Goal: Task Accomplishment & Management: Complete application form

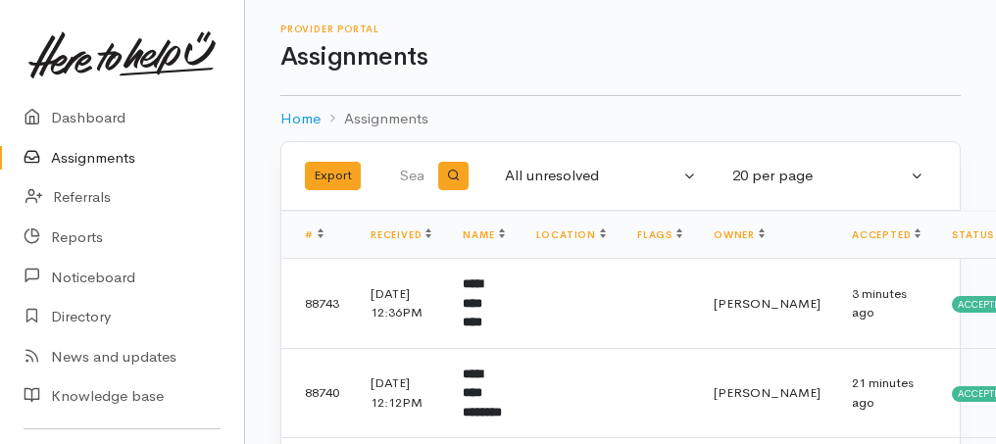
click at [79, 155] on link "Assignments" at bounding box center [122, 158] width 244 height 40
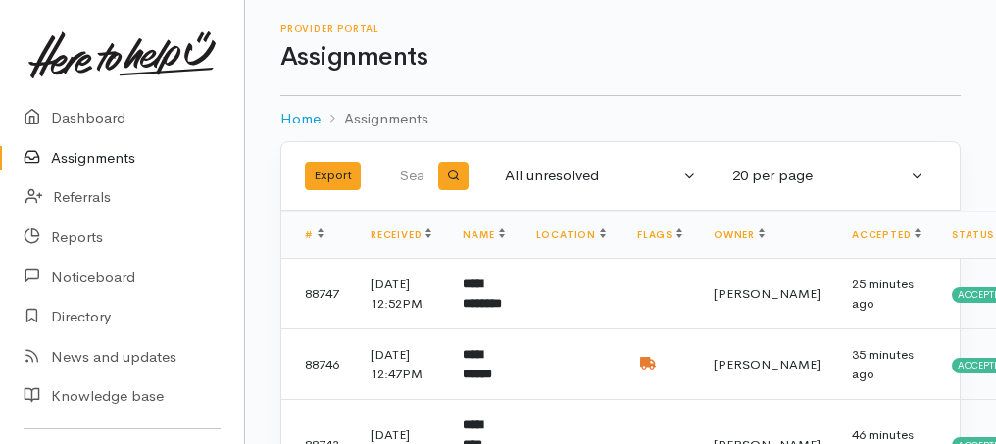
click at [97, 160] on link "Assignments" at bounding box center [122, 158] width 244 height 40
click at [77, 161] on link "Assignments" at bounding box center [122, 158] width 244 height 40
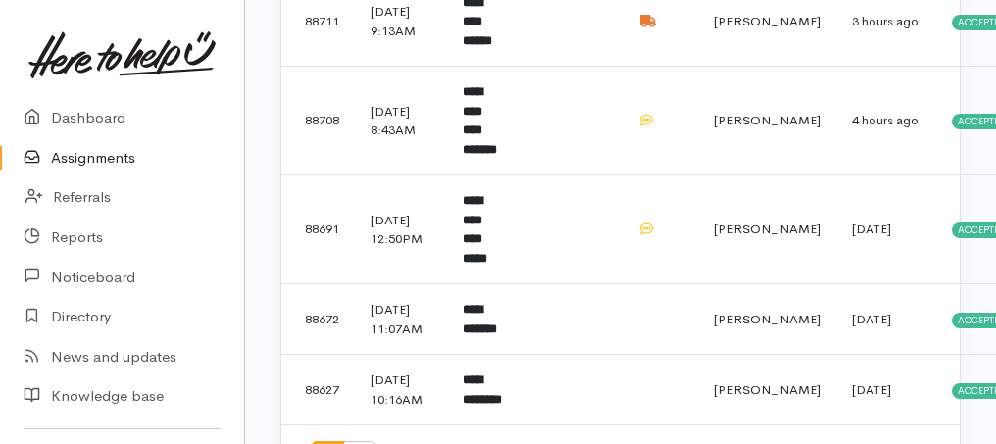
scroll to position [1438, 0]
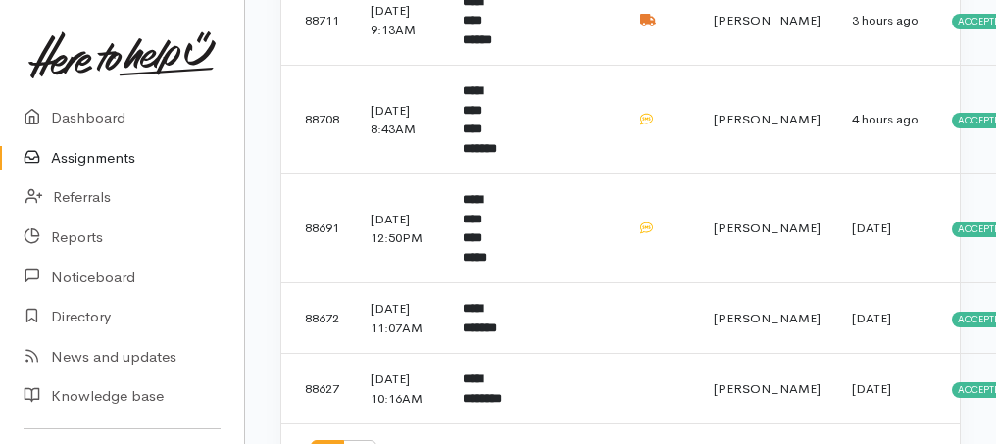
click at [491, 155] on b "**********" at bounding box center [480, 119] width 34 height 71
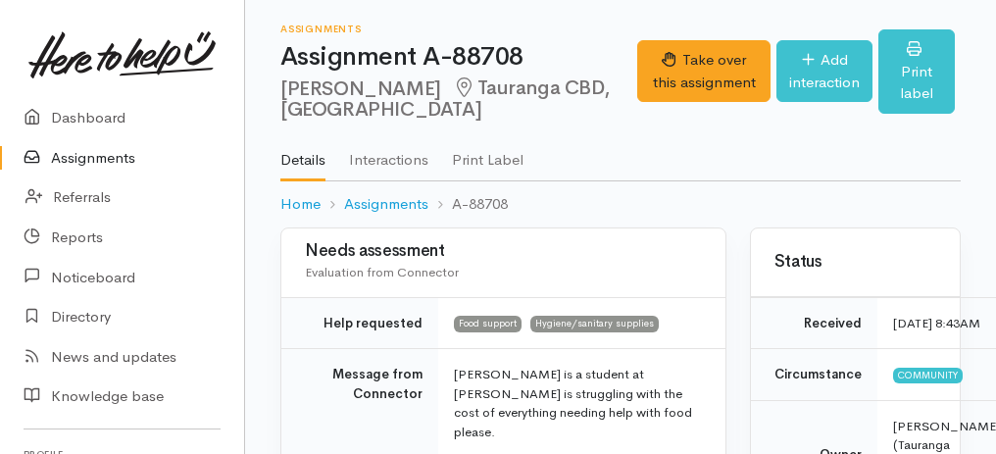
click at [687, 99] on div "Take over this assignment Add interaction Print label" at bounding box center [799, 74] width 324 height 90
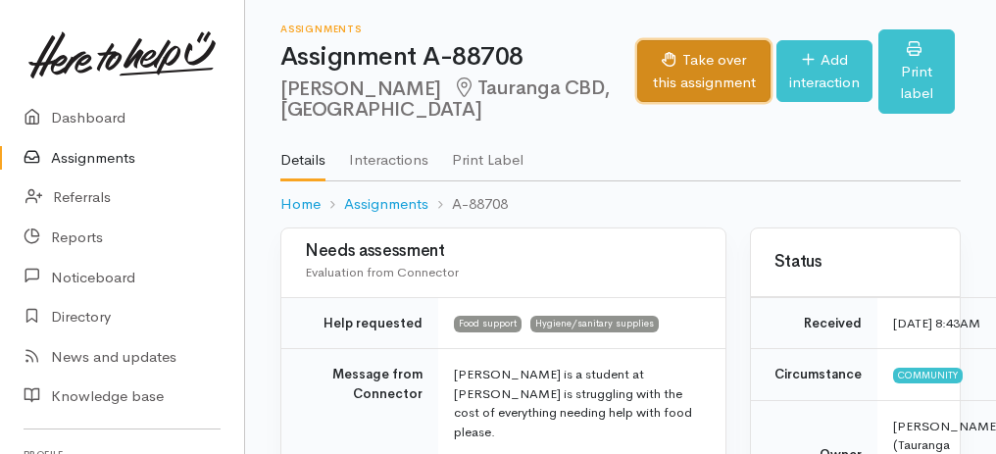
click at [687, 97] on button "Take over this assignment" at bounding box center [703, 71] width 133 height 62
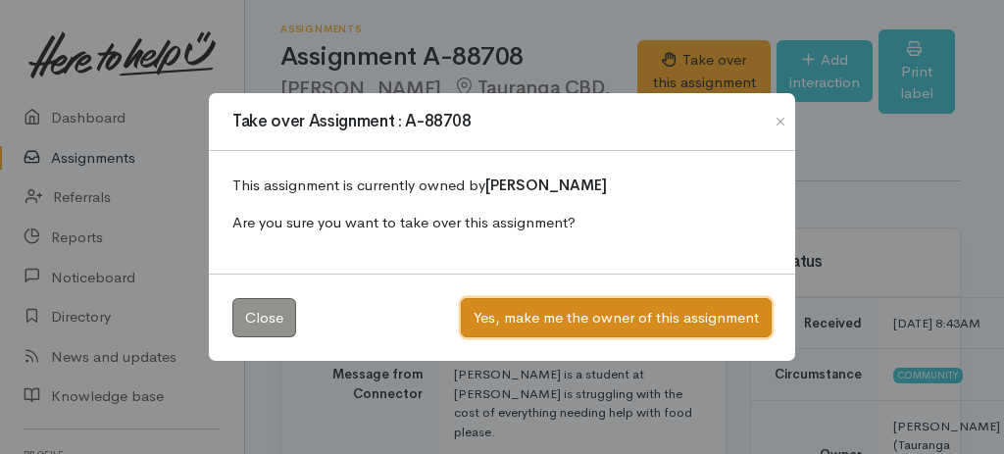
click at [624, 313] on button "Yes, make me the owner of this assignment" at bounding box center [616, 318] width 311 height 40
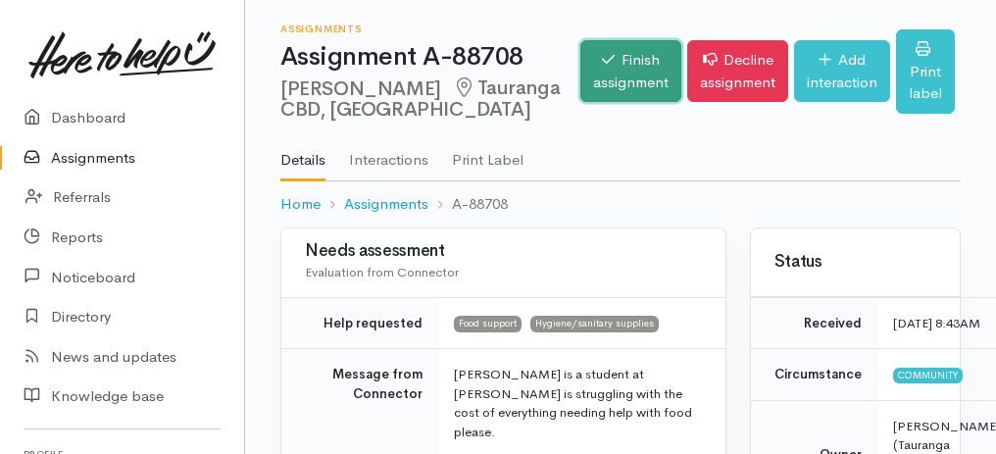
click at [648, 70] on link "Finish assignment" at bounding box center [631, 71] width 101 height 62
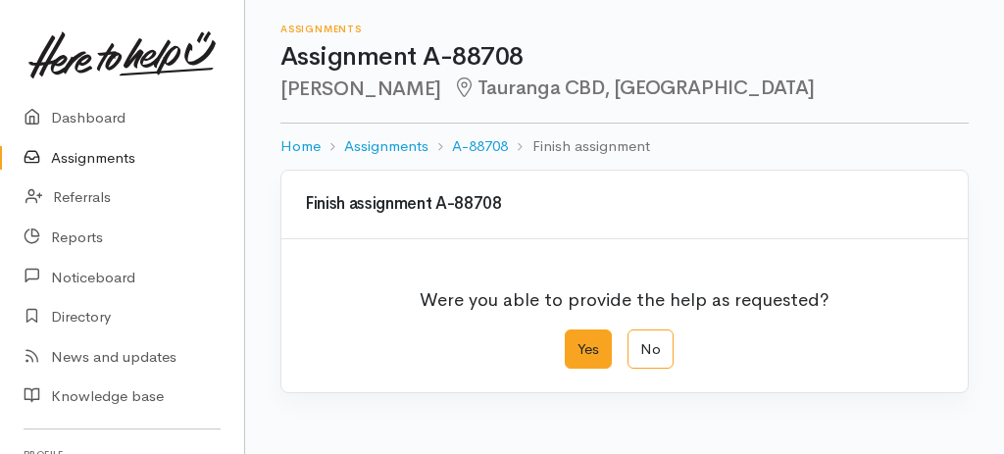
click at [594, 353] on label "Yes" at bounding box center [588, 350] width 47 height 40
click at [578, 342] on input "Yes" at bounding box center [571, 336] width 13 height 13
radio input "true"
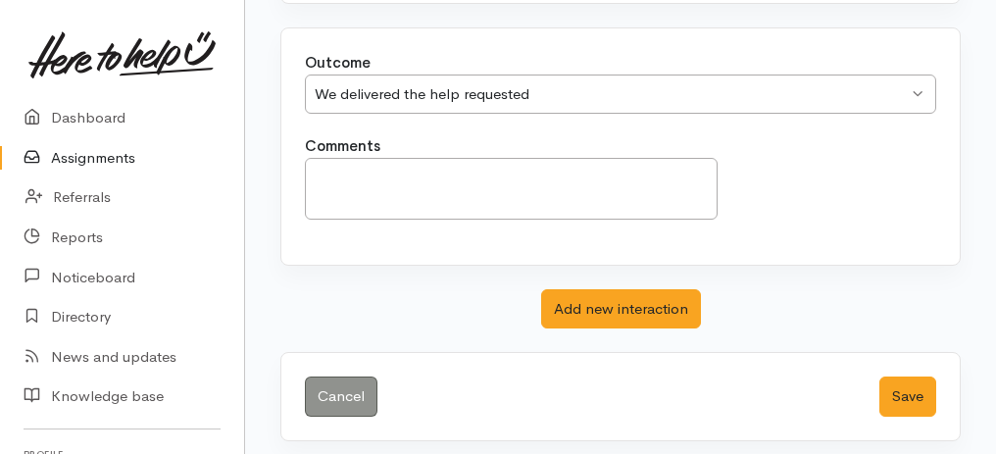
scroll to position [390, 0]
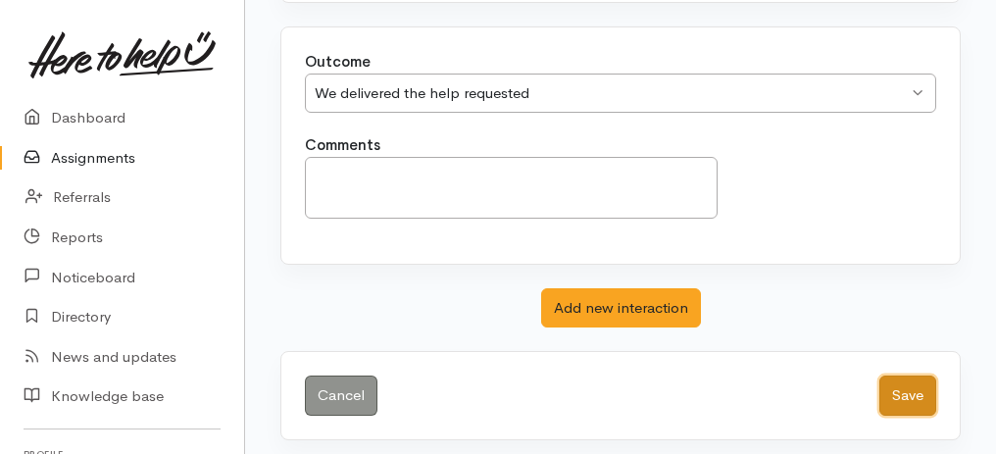
drag, startPoint x: 895, startPoint y: 379, endPoint x: 907, endPoint y: 376, distance: 12.1
click at [896, 379] on button "Save" at bounding box center [908, 396] width 57 height 40
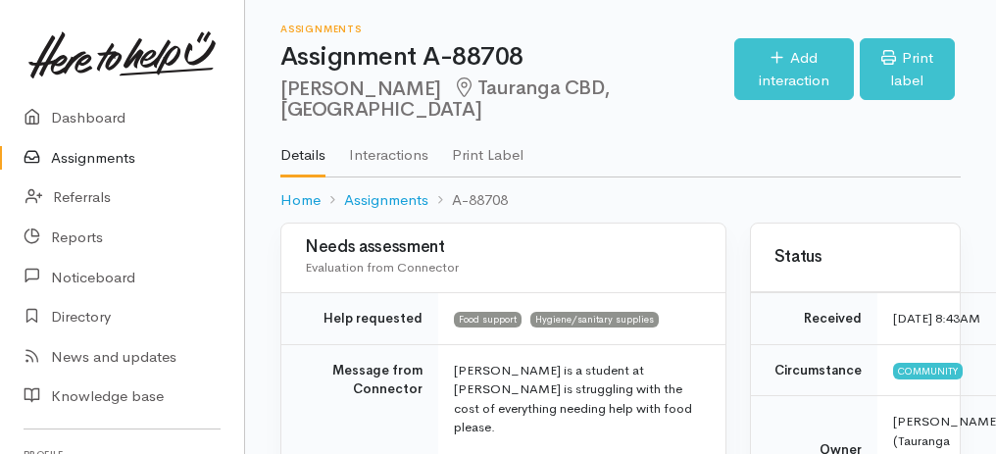
click at [65, 168] on link "Assignments" at bounding box center [122, 158] width 244 height 40
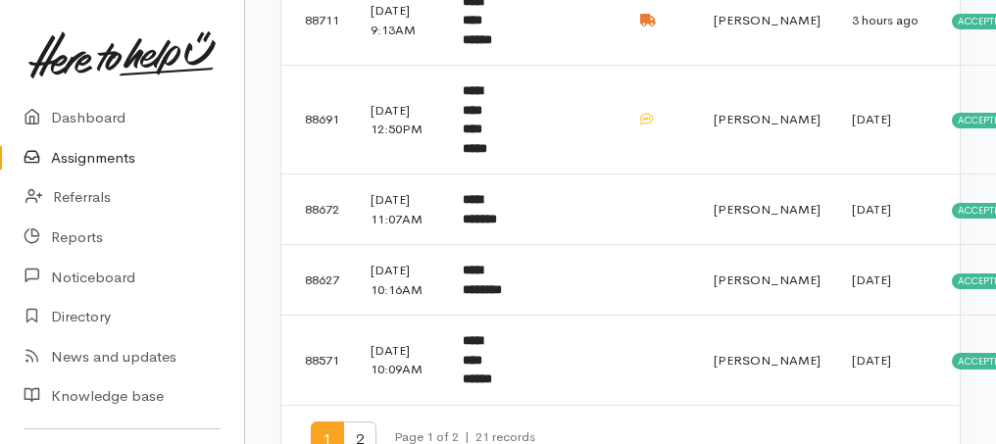
scroll to position [1569, 0]
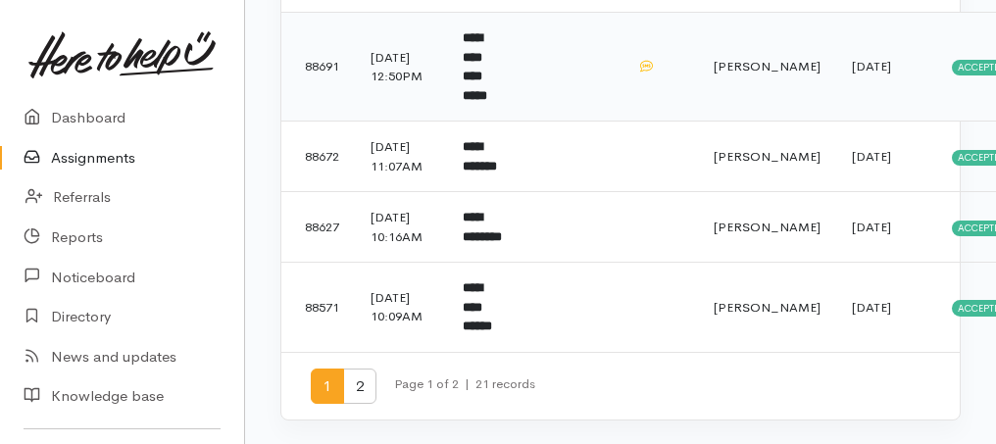
click at [475, 102] on b "**********" at bounding box center [475, 66] width 25 height 71
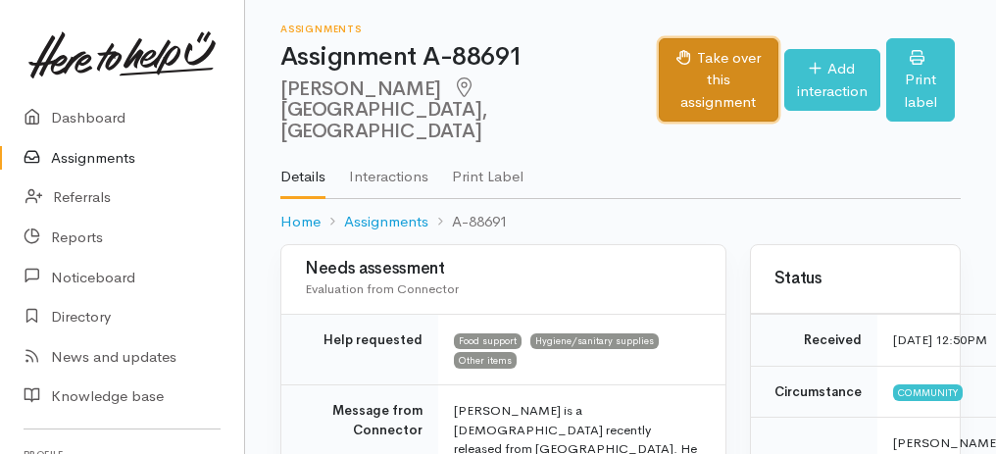
click at [659, 63] on button "Take over this assignment" at bounding box center [718, 80] width 119 height 84
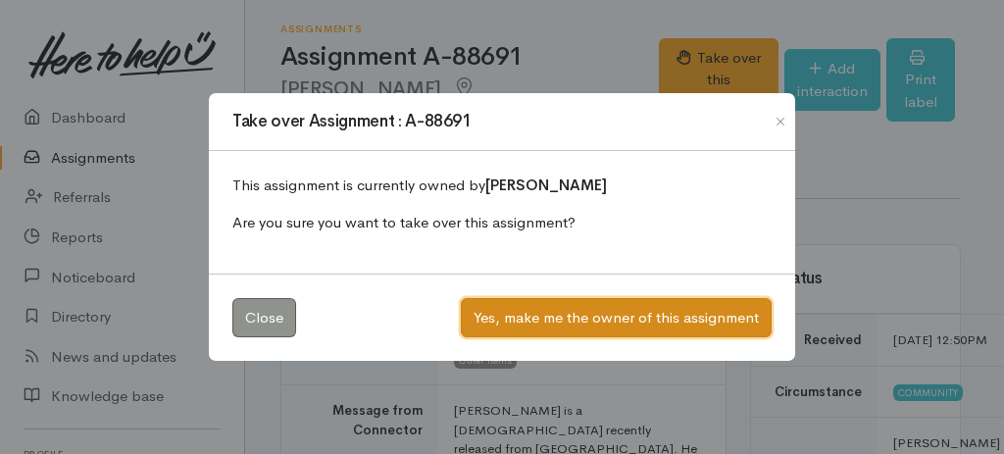
click at [492, 320] on button "Yes, make me the owner of this assignment" at bounding box center [616, 318] width 311 height 40
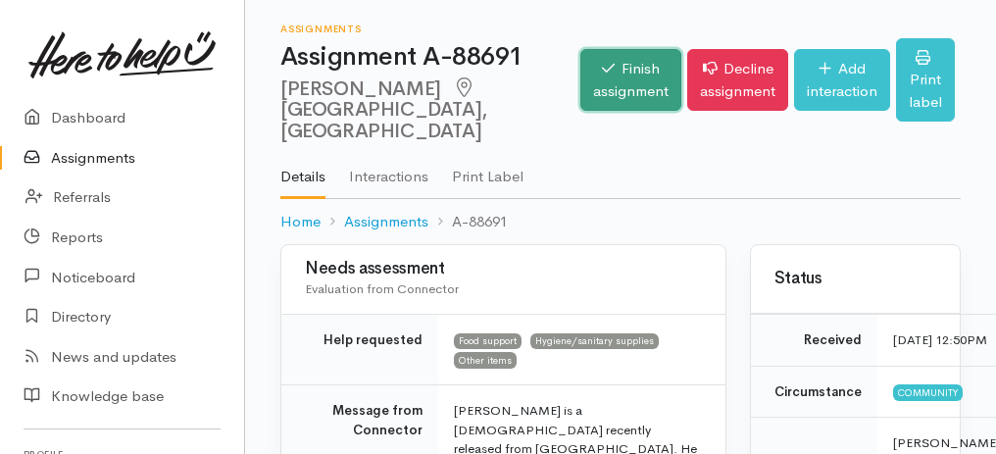
click at [614, 74] on link "Finish assignment" at bounding box center [631, 80] width 101 height 62
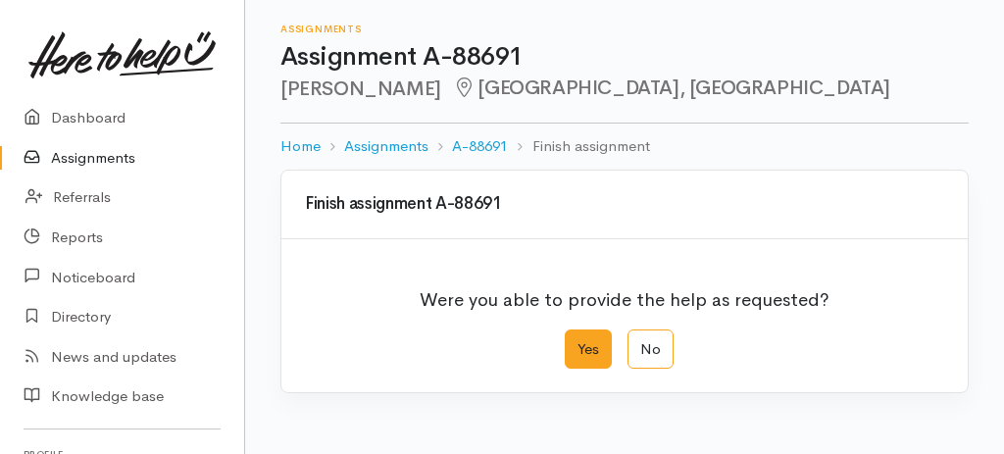
click at [585, 338] on label "Yes" at bounding box center [588, 350] width 47 height 40
click at [578, 338] on input "Yes" at bounding box center [571, 336] width 13 height 13
radio input "true"
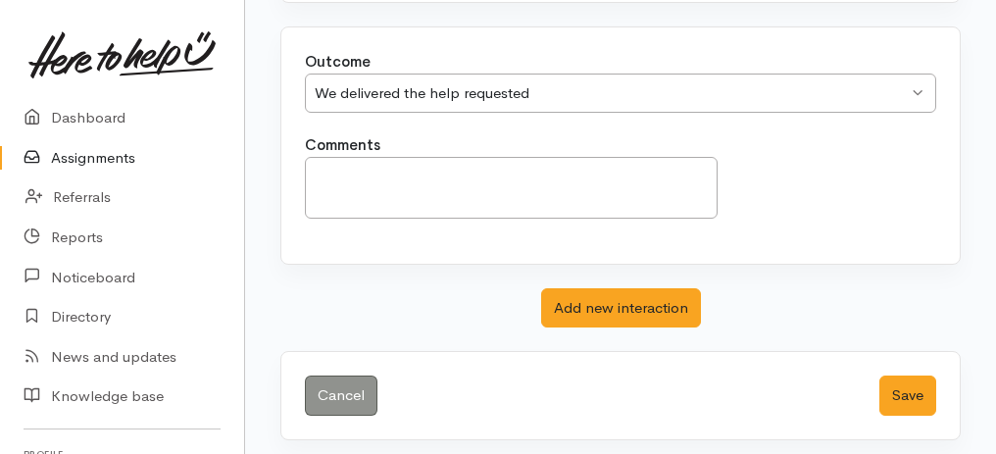
scroll to position [390, 0]
click at [919, 384] on button "Save" at bounding box center [908, 396] width 57 height 40
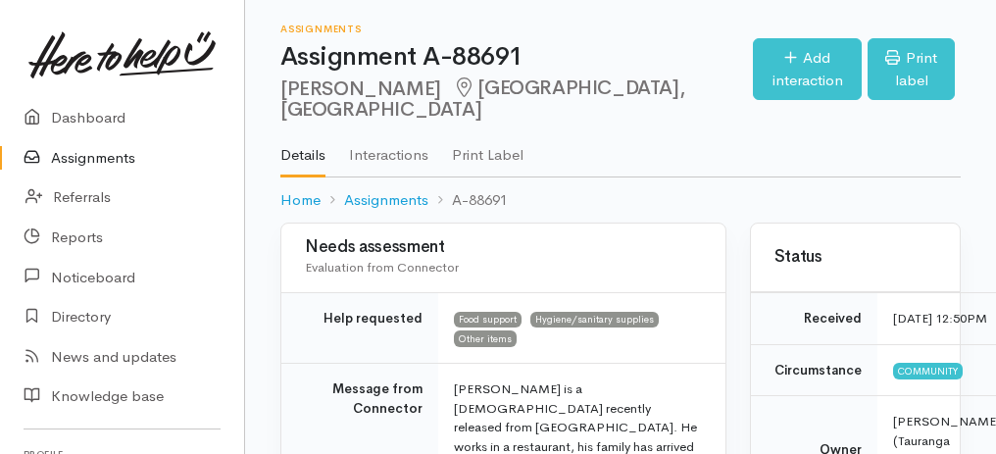
click at [83, 158] on link "Assignments" at bounding box center [122, 158] width 244 height 40
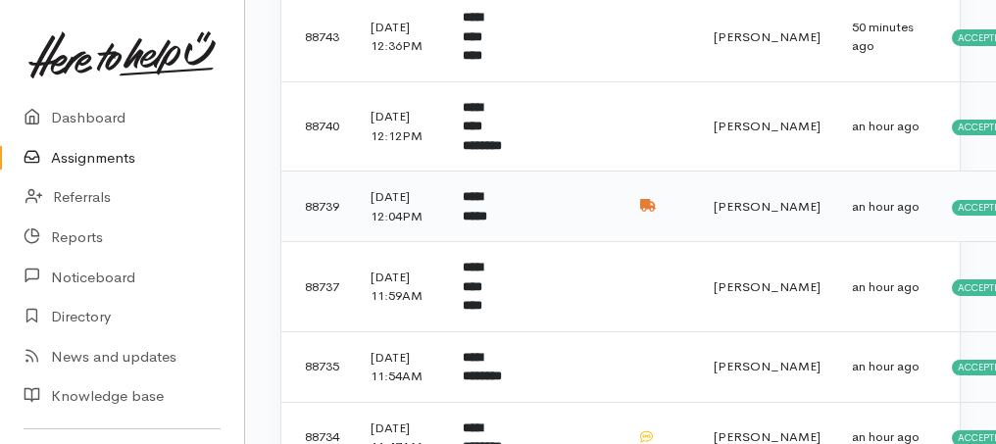
scroll to position [523, 0]
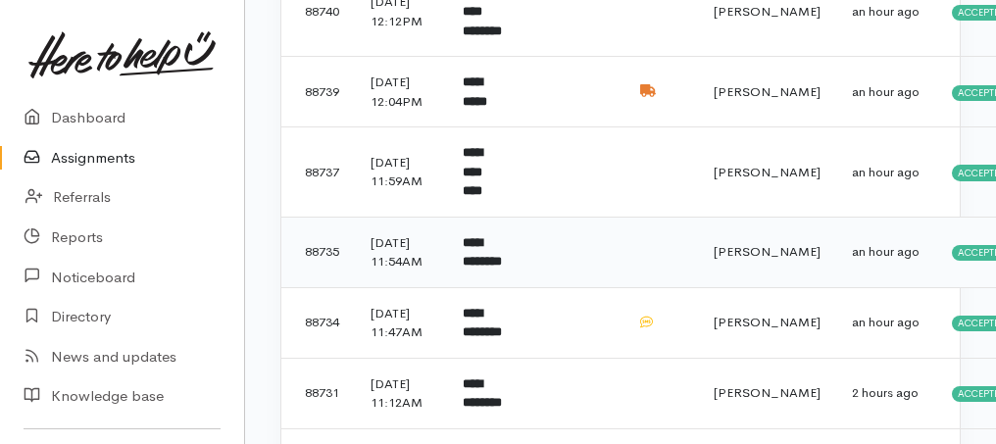
click at [499, 269] on b "**********" at bounding box center [482, 252] width 39 height 32
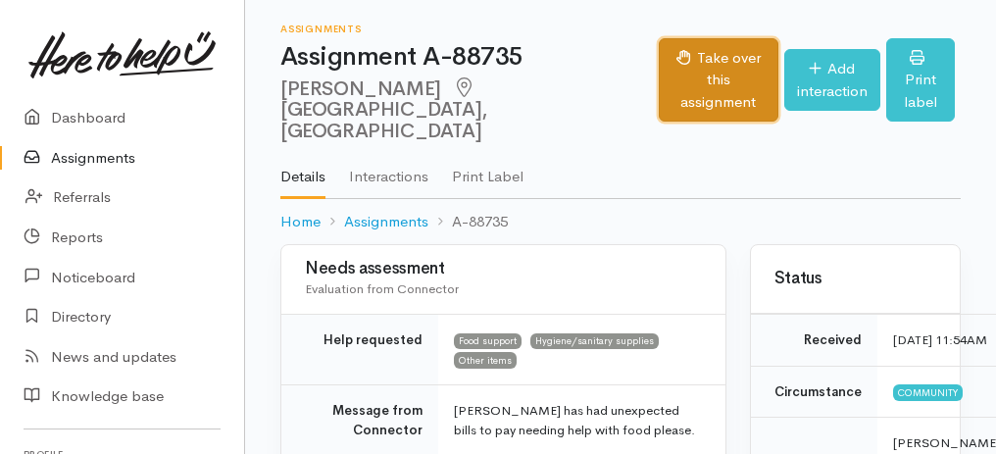
click at [659, 65] on button "Take over this assignment" at bounding box center [718, 80] width 119 height 84
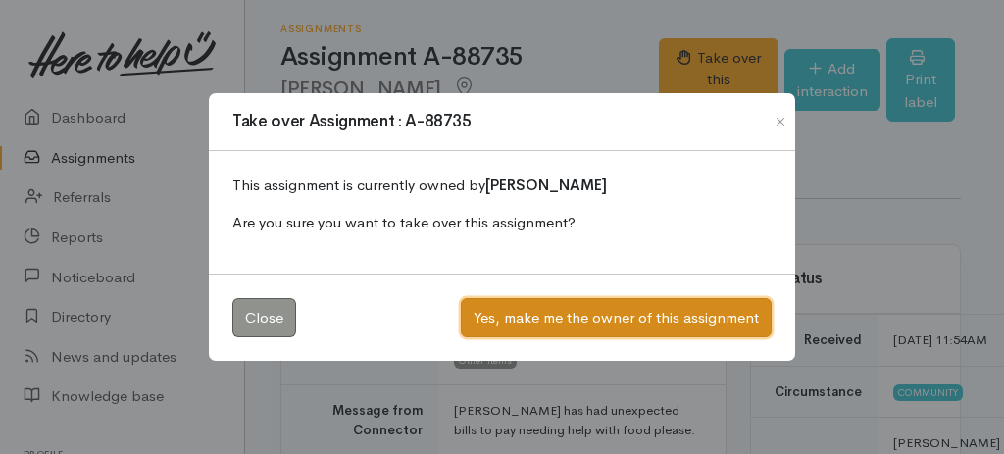
click at [560, 320] on button "Yes, make me the owner of this assignment" at bounding box center [616, 318] width 311 height 40
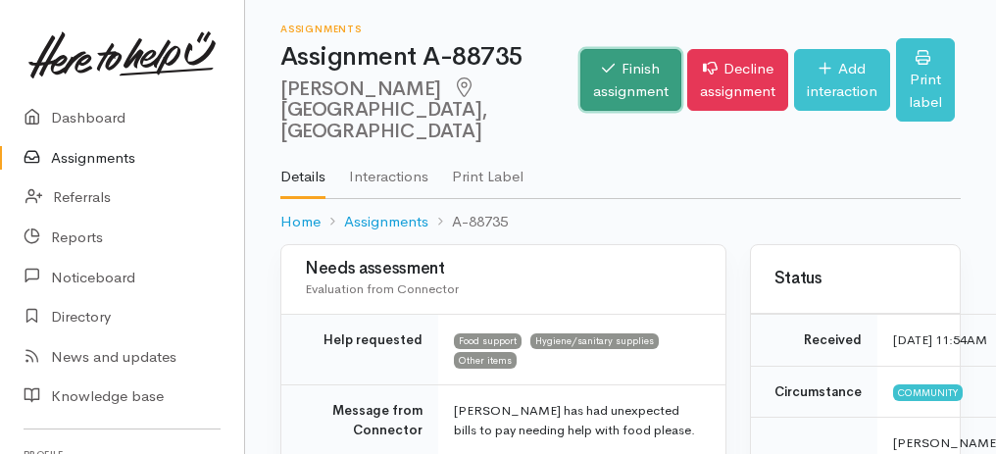
click at [581, 54] on link "Finish assignment" at bounding box center [631, 80] width 101 height 62
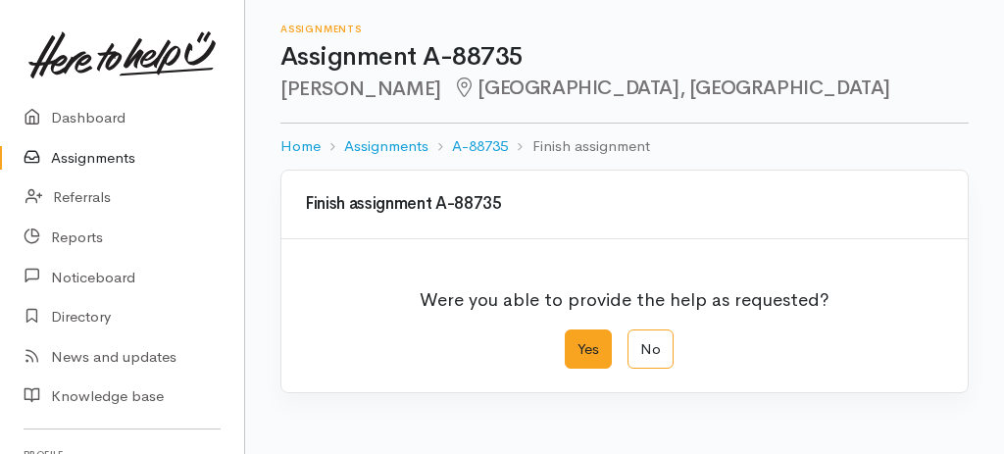
click at [586, 336] on label "Yes" at bounding box center [588, 350] width 47 height 40
click at [578, 336] on input "Yes" at bounding box center [571, 336] width 13 height 13
radio input "true"
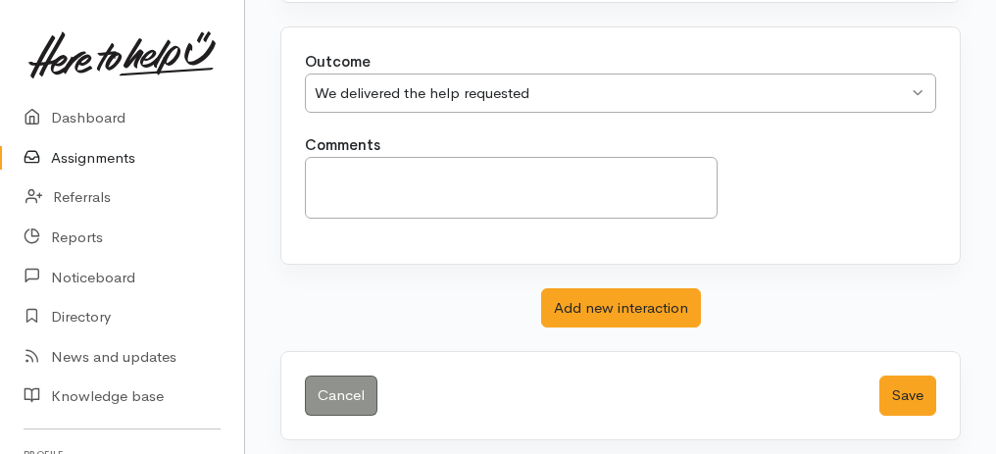
scroll to position [390, 0]
click at [903, 391] on button "Save" at bounding box center [908, 396] width 57 height 40
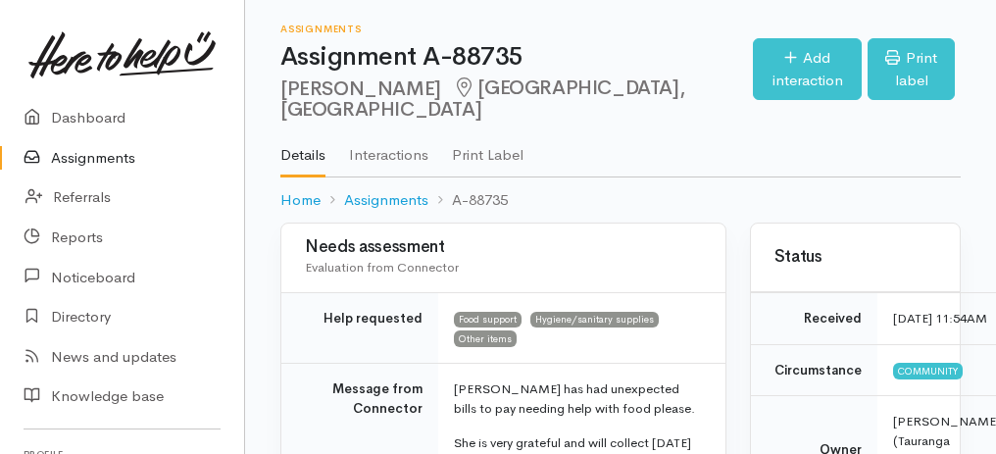
click at [86, 157] on link "Assignments" at bounding box center [122, 158] width 244 height 40
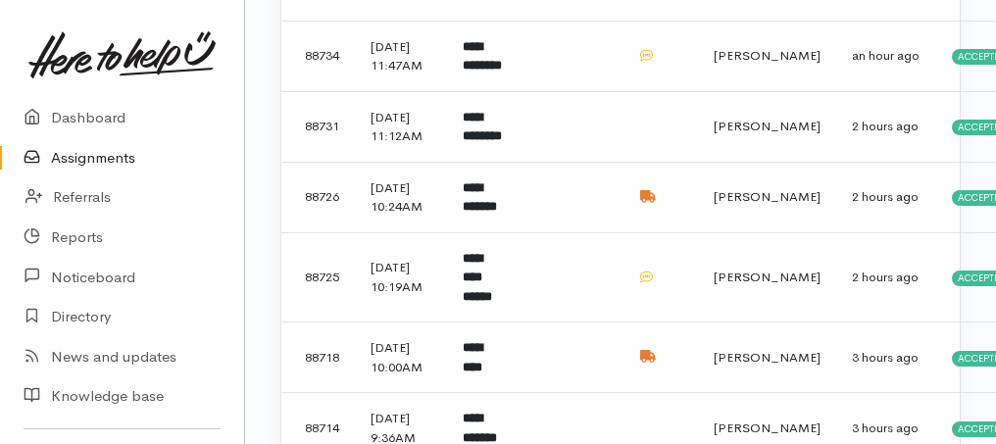
scroll to position [915, 0]
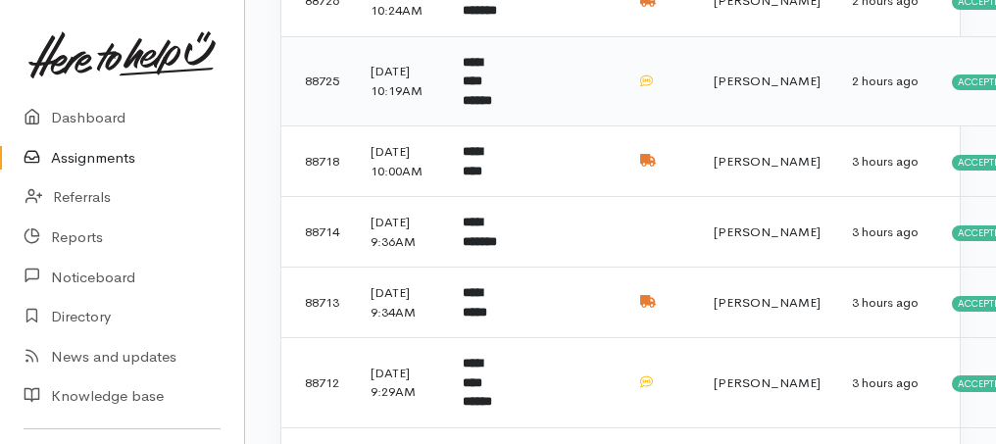
click at [492, 107] on b "**********" at bounding box center [477, 81] width 29 height 51
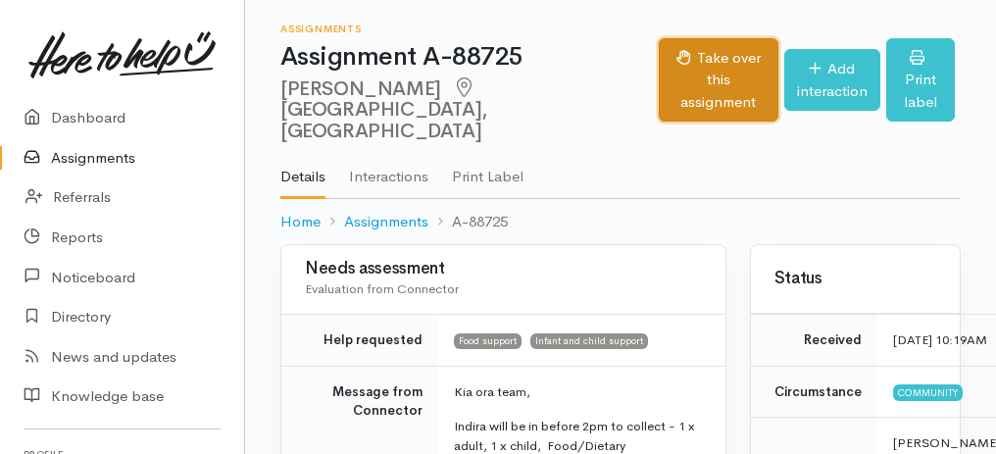
click at [710, 72] on button "Take over this assignment" at bounding box center [718, 80] width 119 height 84
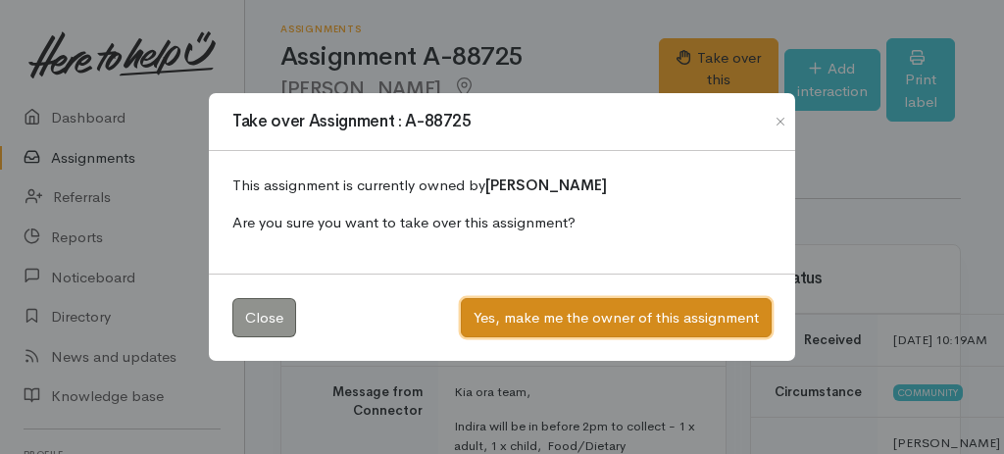
click at [594, 312] on button "Yes, make me the owner of this assignment" at bounding box center [616, 318] width 311 height 40
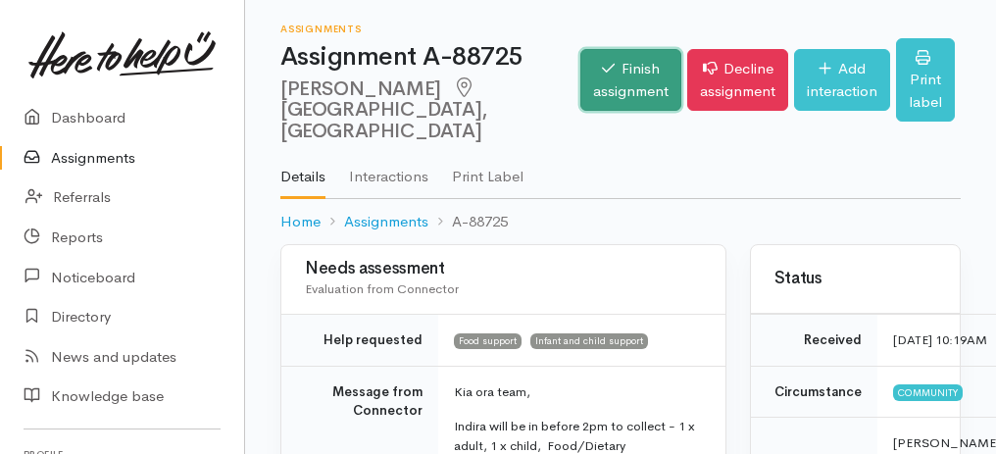
click at [626, 80] on link "Finish assignment" at bounding box center [631, 80] width 101 height 62
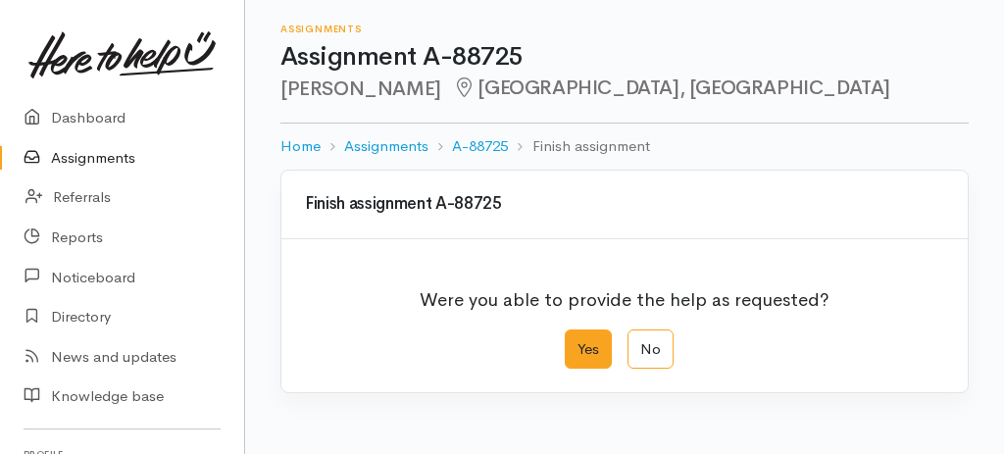
click at [582, 359] on label "Yes" at bounding box center [588, 350] width 47 height 40
click at [578, 342] on input "Yes" at bounding box center [571, 336] width 13 height 13
radio input "true"
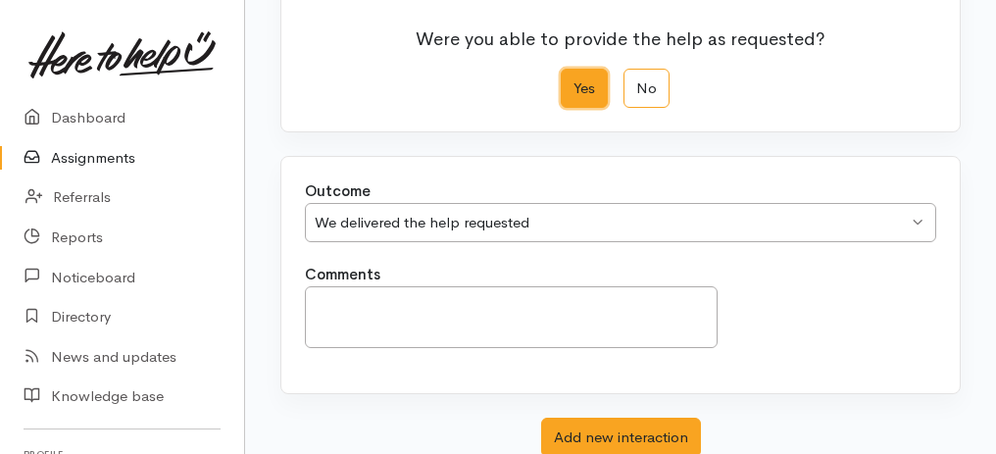
scroll to position [390, 0]
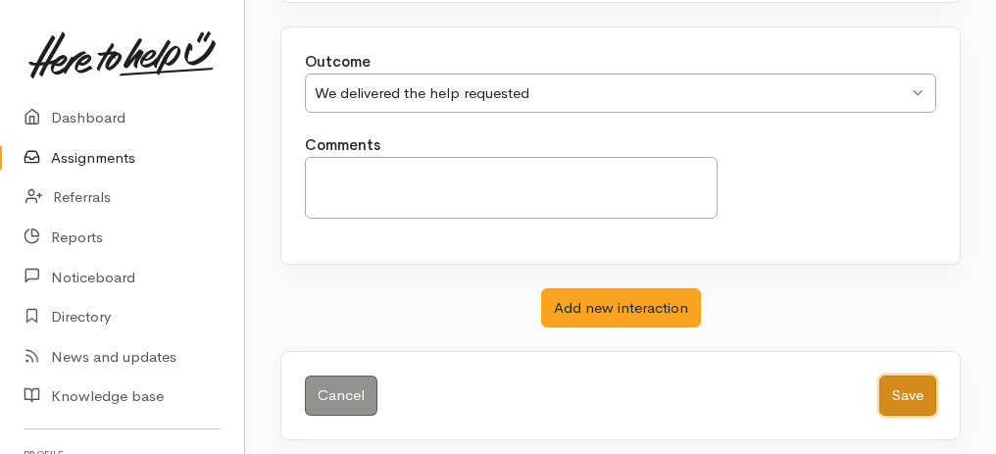
click at [903, 389] on button "Save" at bounding box center [908, 396] width 57 height 40
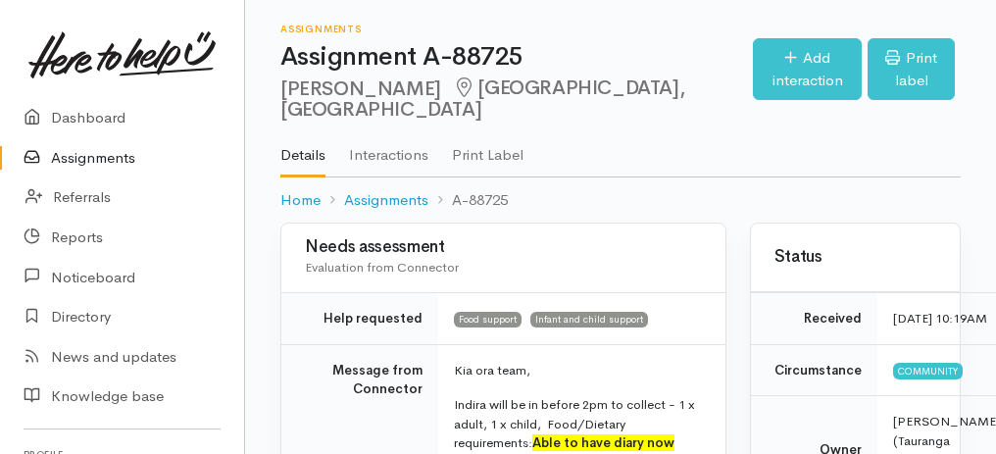
click at [116, 160] on link "Assignments" at bounding box center [122, 158] width 244 height 40
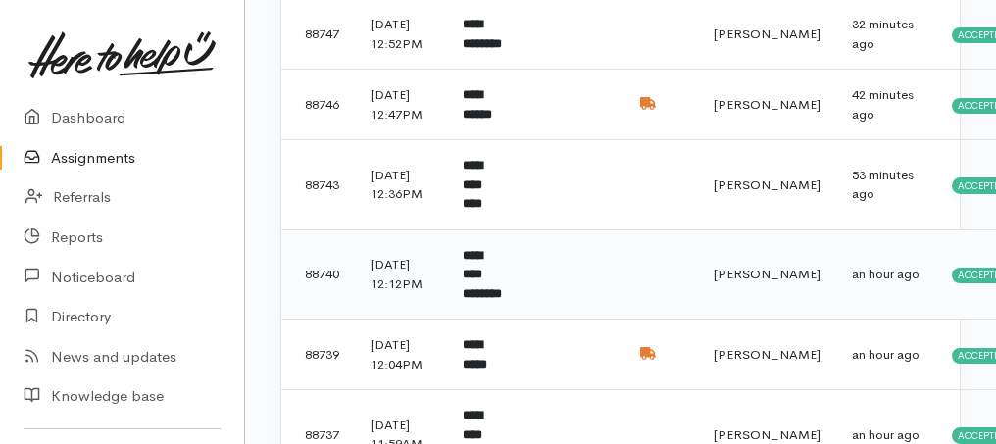
scroll to position [261, 0]
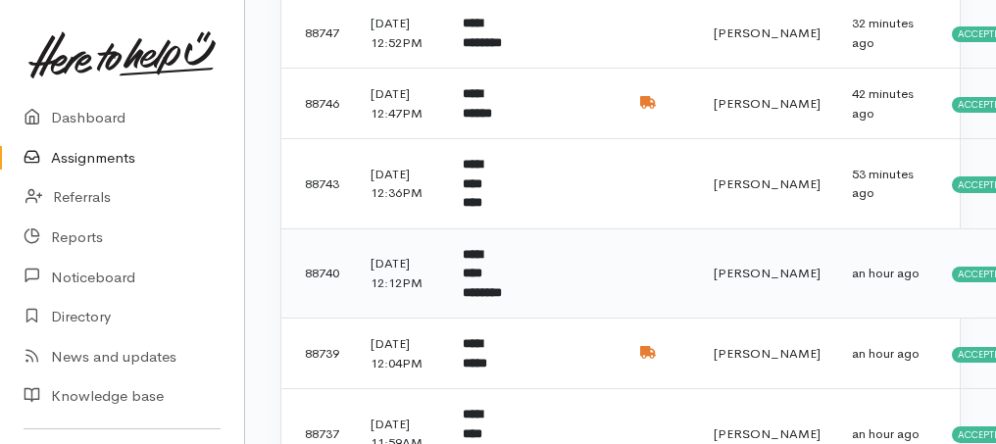
click at [502, 299] on b "**********" at bounding box center [482, 273] width 39 height 51
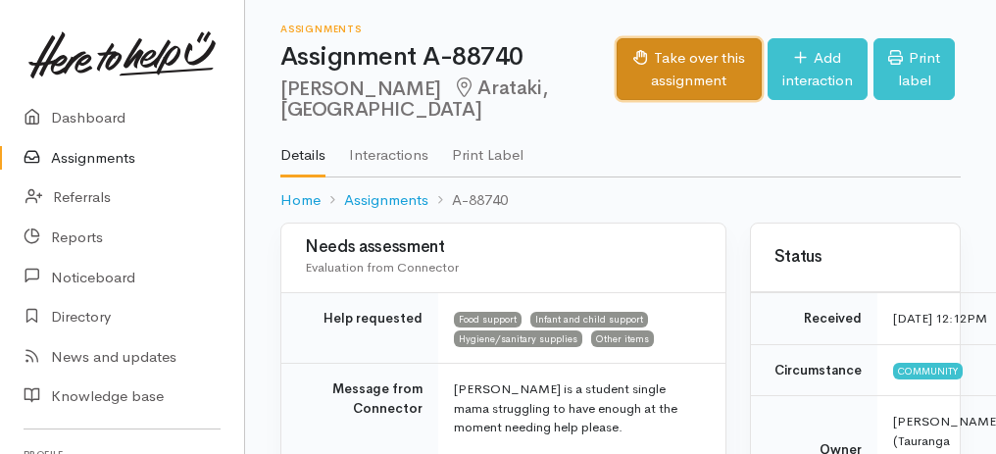
click at [687, 71] on button "Take over this assignment" at bounding box center [689, 69] width 144 height 62
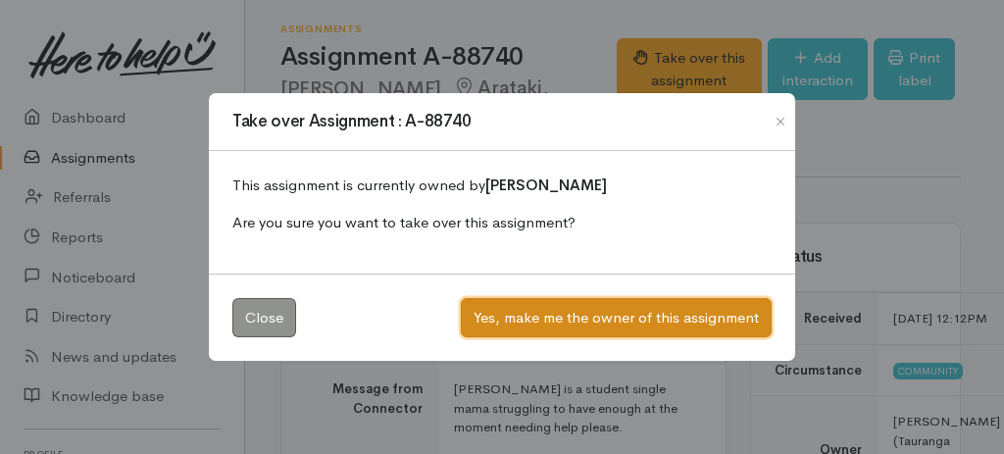
click at [610, 319] on button "Yes, make me the owner of this assignment" at bounding box center [616, 318] width 311 height 40
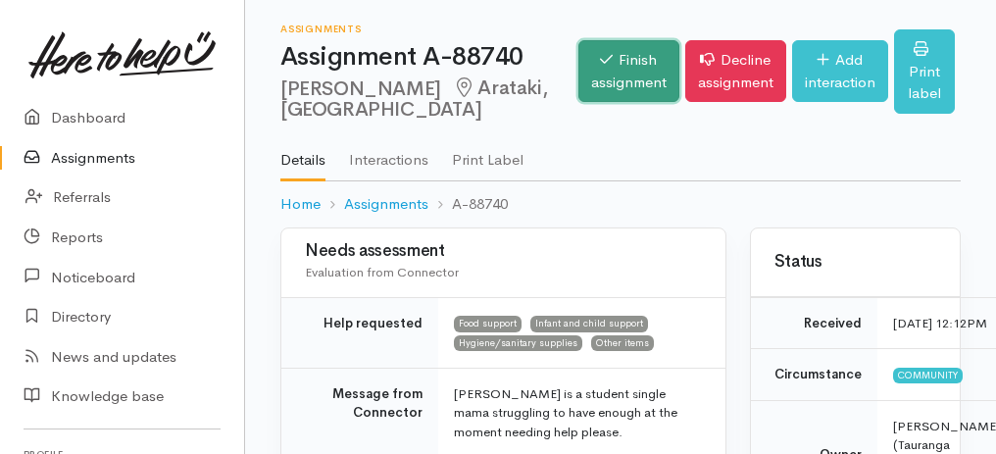
click at [614, 78] on link "Finish assignment" at bounding box center [629, 71] width 101 height 62
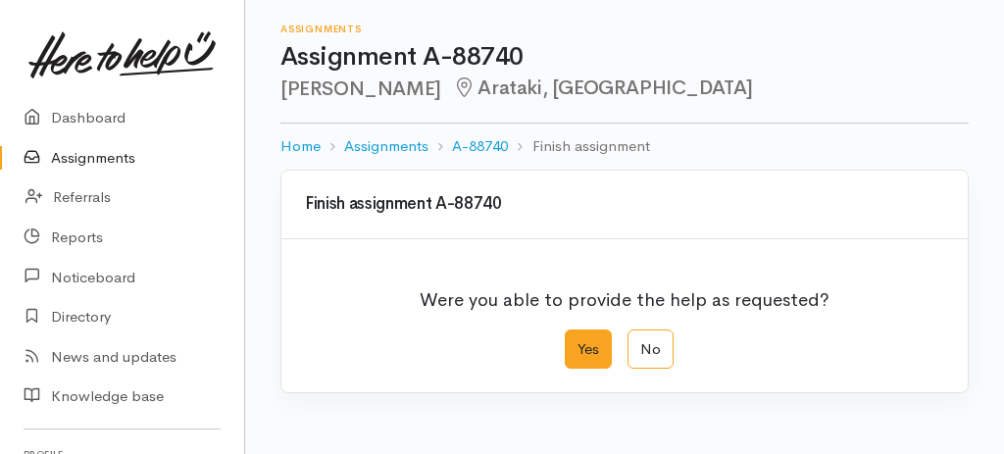
click at [591, 340] on label "Yes" at bounding box center [588, 350] width 47 height 40
click at [578, 340] on input "Yes" at bounding box center [571, 336] width 13 height 13
radio input "true"
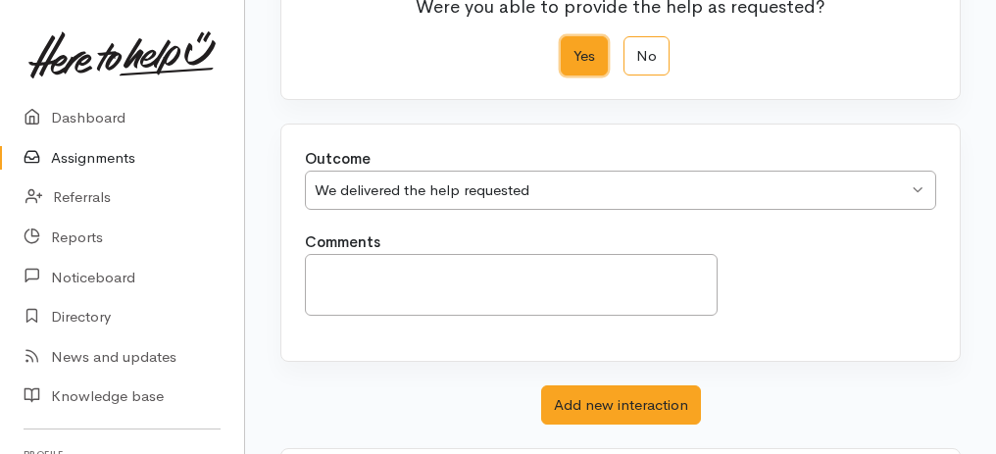
scroll to position [390, 0]
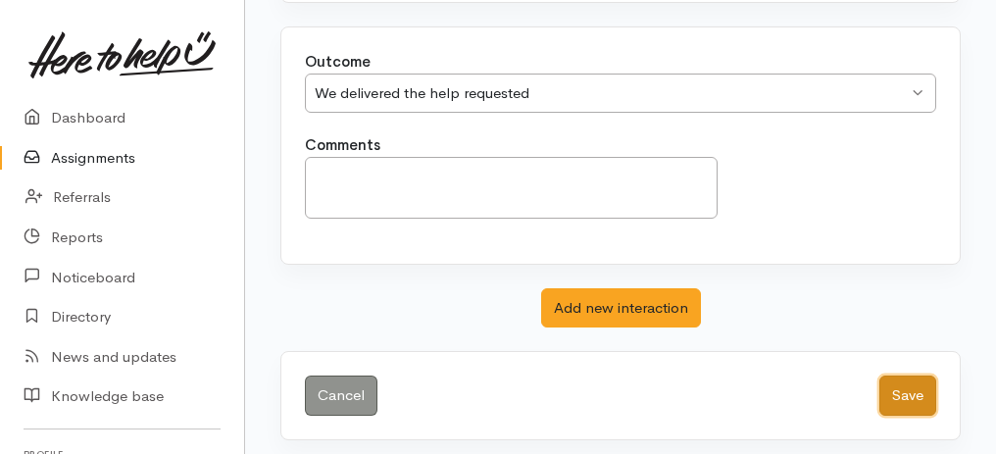
click at [907, 394] on button "Save" at bounding box center [908, 396] width 57 height 40
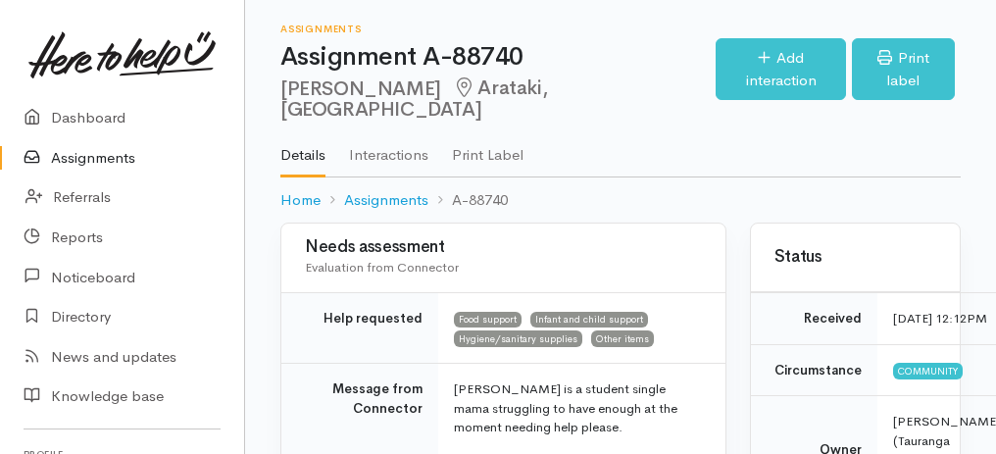
click at [114, 160] on link "Assignments" at bounding box center [122, 158] width 244 height 40
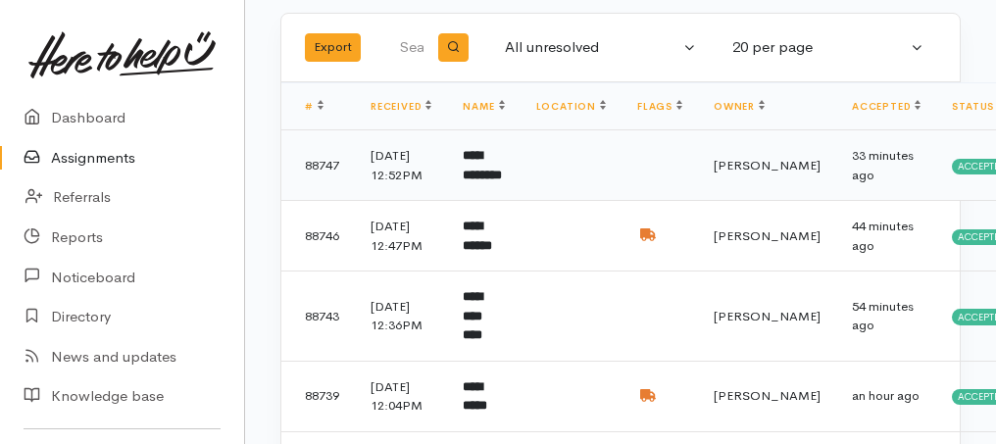
scroll to position [130, 0]
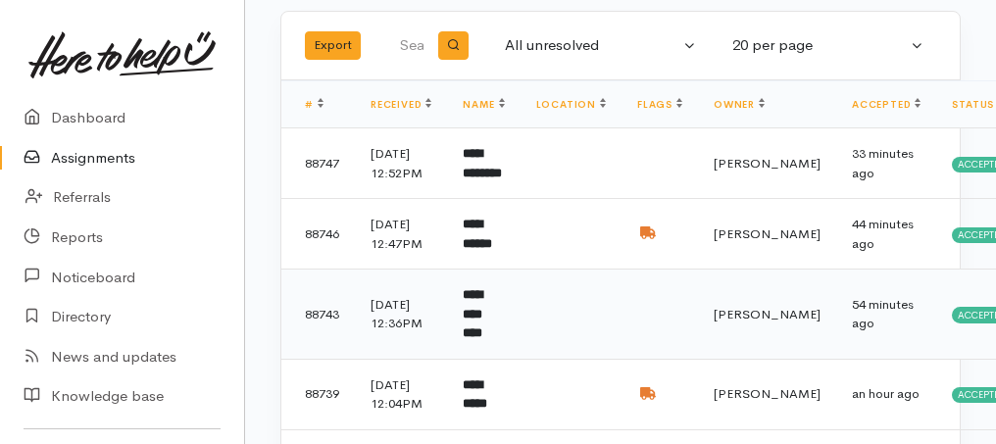
click at [483, 339] on b "**********" at bounding box center [473, 313] width 20 height 51
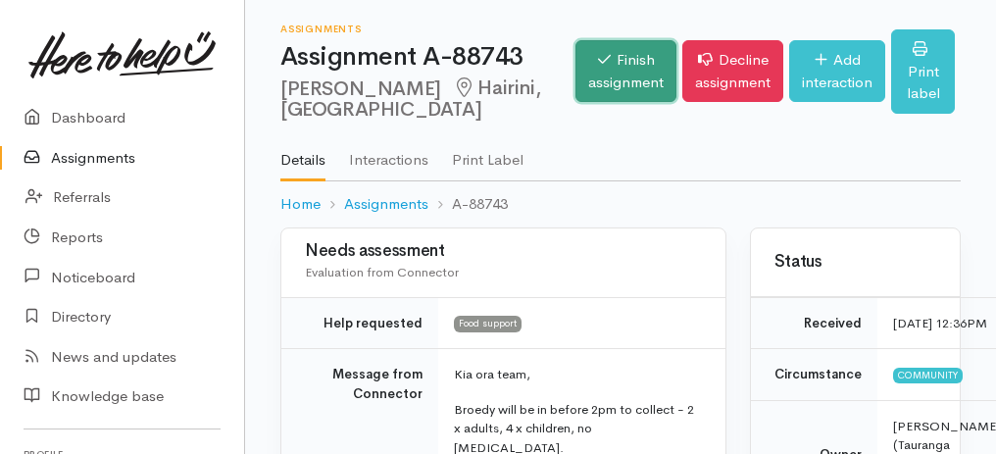
click at [576, 94] on link "Finish assignment" at bounding box center [626, 71] width 101 height 62
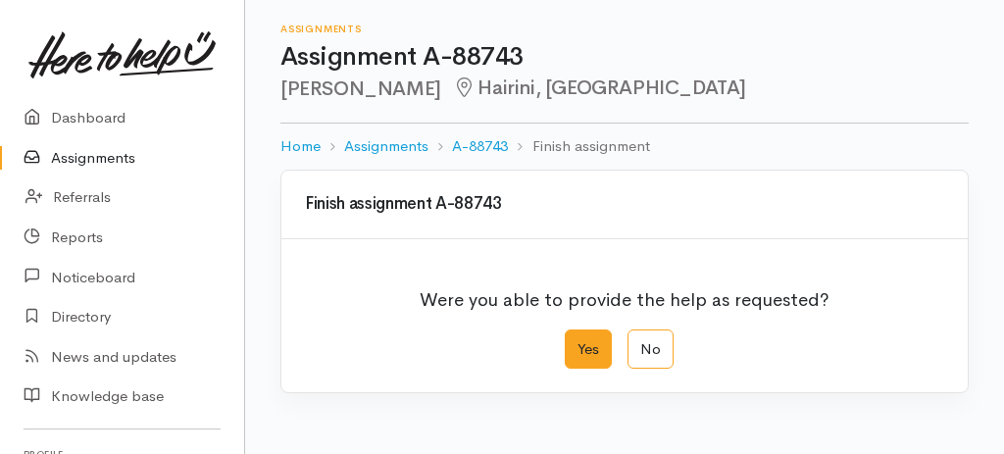
click at [590, 336] on label "Yes" at bounding box center [588, 350] width 47 height 40
click at [578, 336] on input "Yes" at bounding box center [571, 336] width 13 height 13
radio input "true"
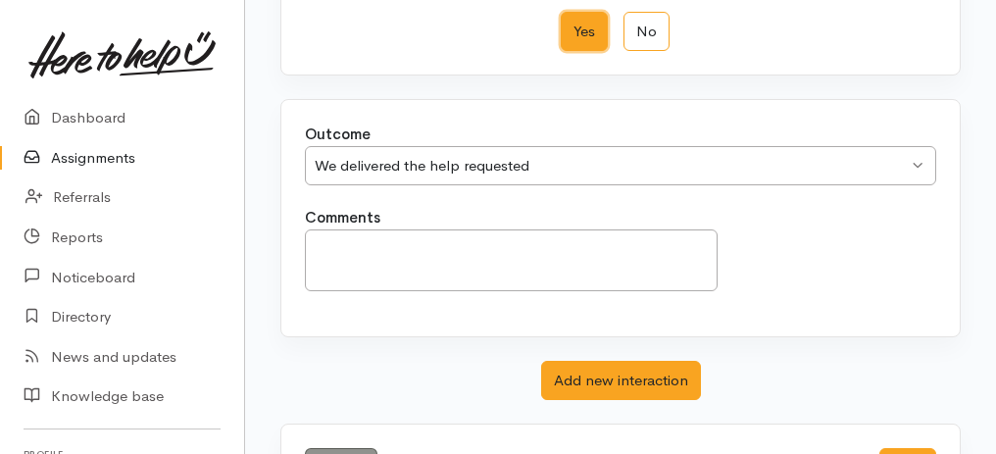
scroll to position [390, 0]
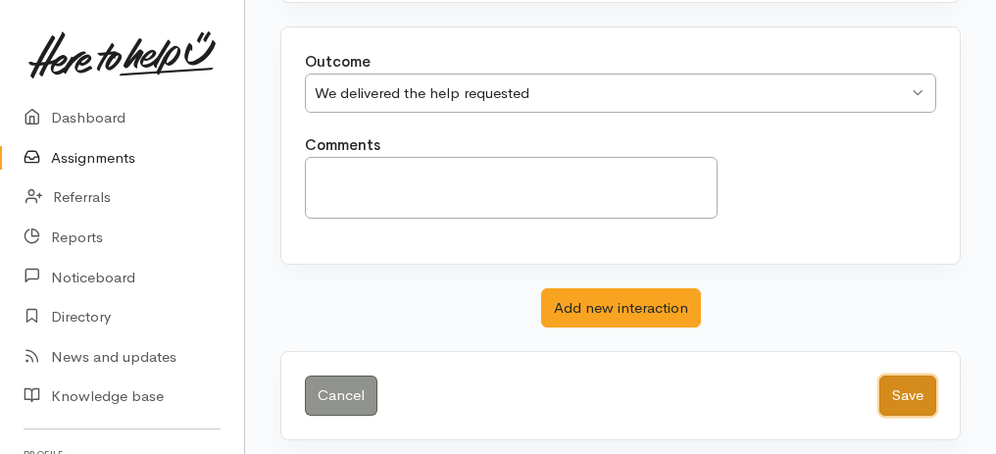
click at [912, 386] on button "Save" at bounding box center [908, 396] width 57 height 40
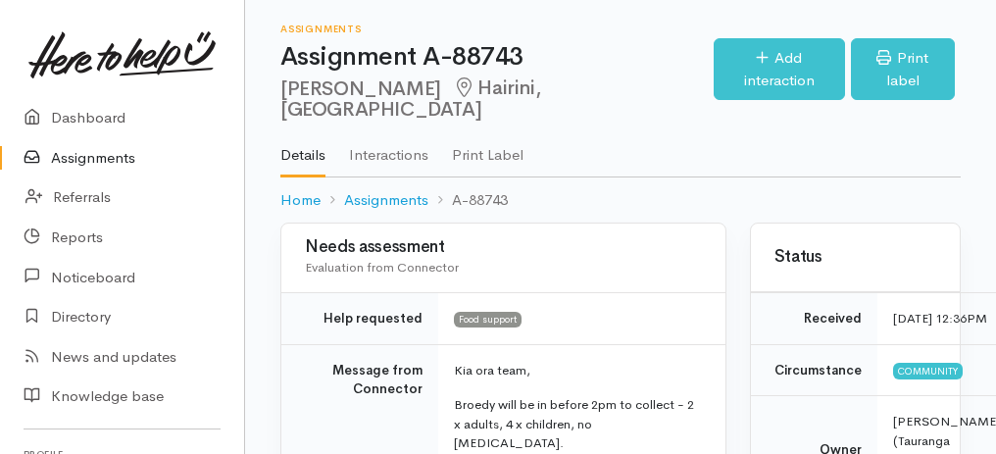
click at [90, 157] on link "Assignments" at bounding box center [122, 158] width 244 height 40
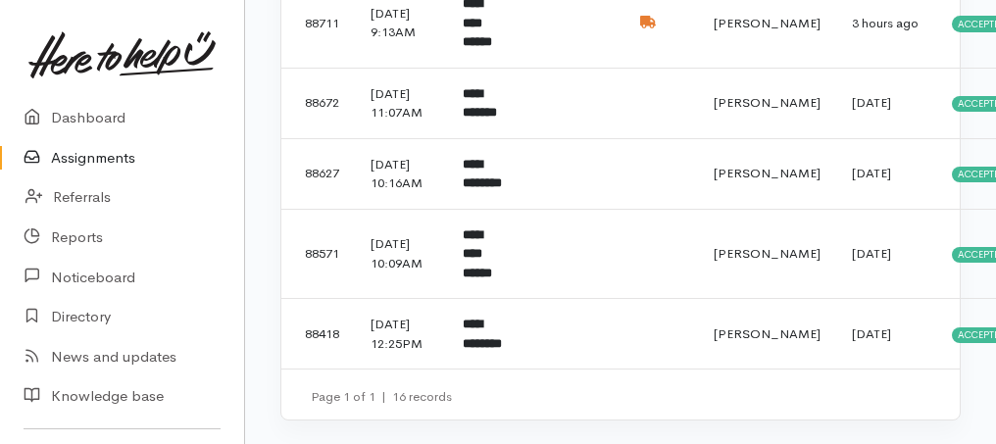
scroll to position [1242, 0]
click at [492, 280] on b "**********" at bounding box center [477, 254] width 29 height 51
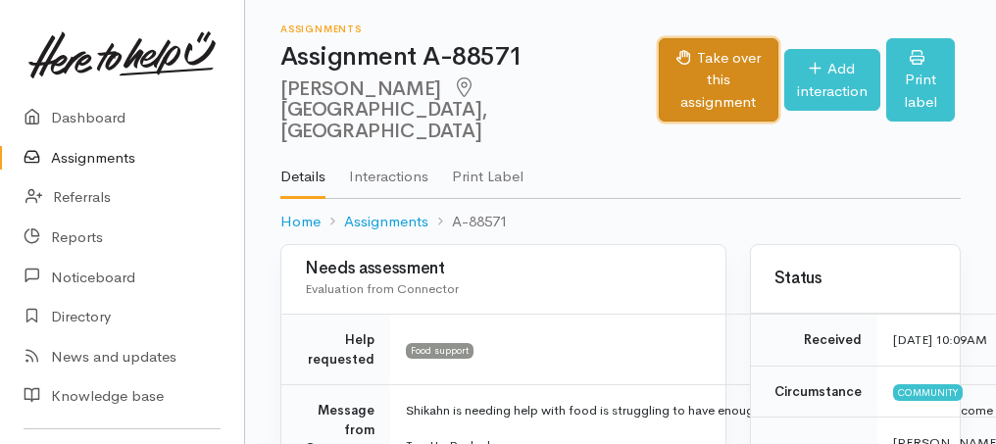
click at [688, 71] on button "Take over this assignment" at bounding box center [718, 80] width 119 height 84
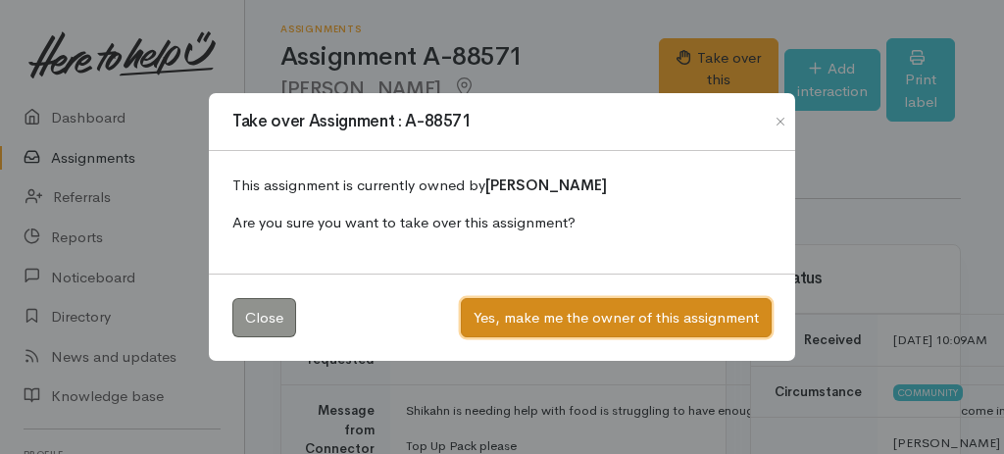
click at [549, 316] on button "Yes, make me the owner of this assignment" at bounding box center [616, 318] width 311 height 40
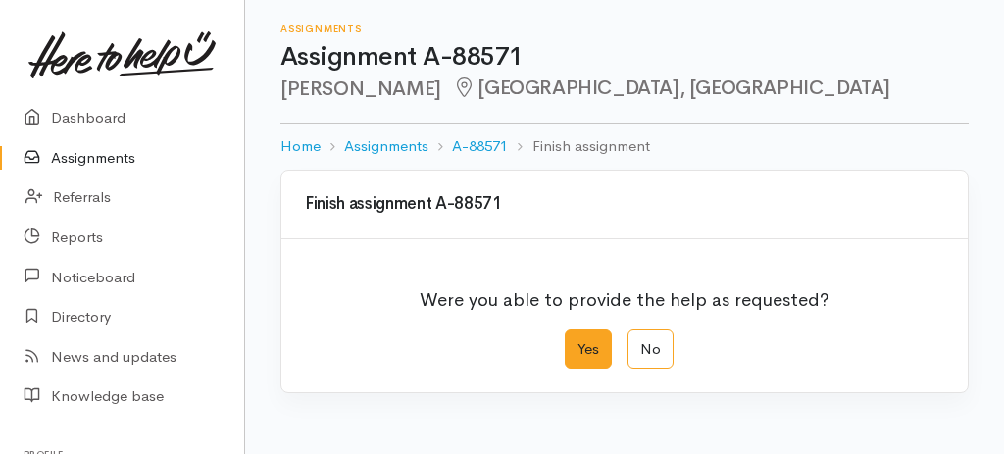
click at [582, 341] on label "Yes" at bounding box center [588, 350] width 47 height 40
click at [578, 341] on input "Yes" at bounding box center [571, 336] width 13 height 13
radio input "true"
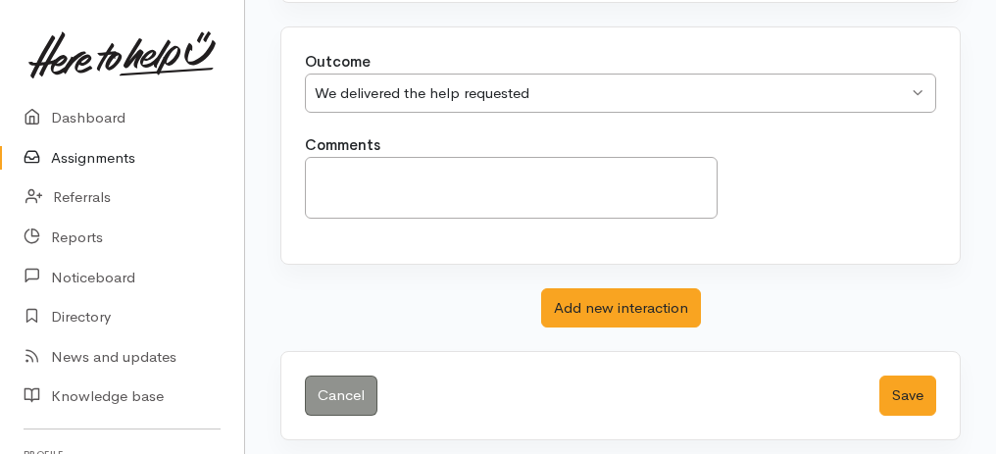
scroll to position [390, 0]
click at [905, 382] on button "Save" at bounding box center [908, 396] width 57 height 40
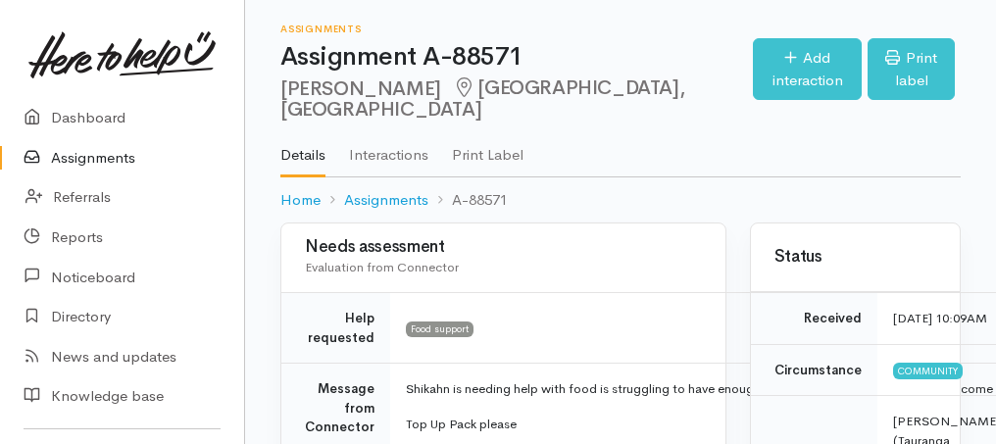
click at [85, 165] on link "Assignments" at bounding box center [122, 158] width 244 height 40
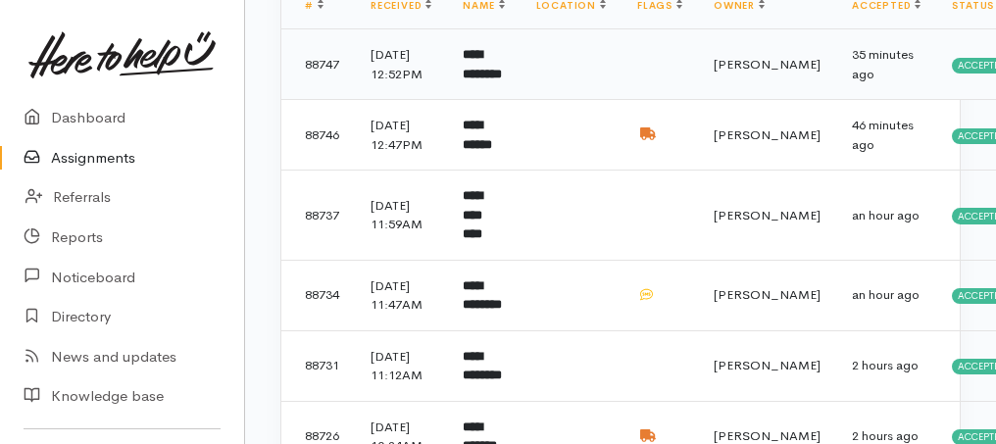
scroll to position [327, 0]
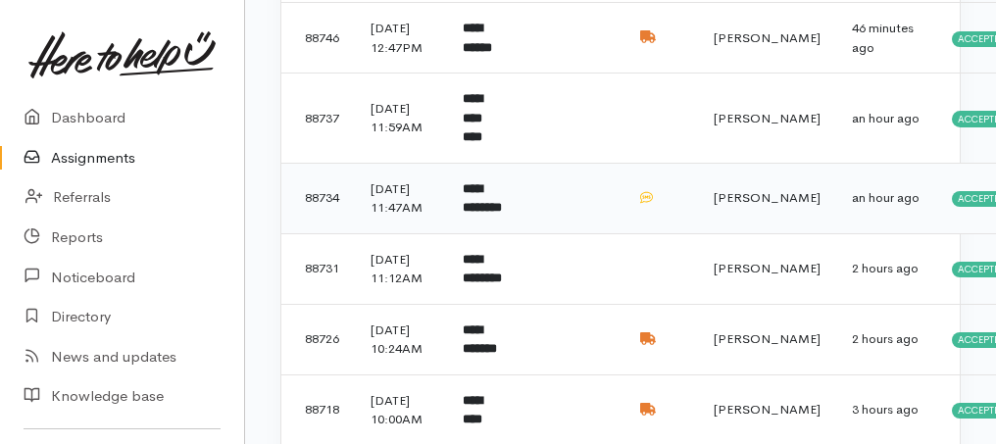
click at [495, 215] on b "**********" at bounding box center [482, 198] width 39 height 32
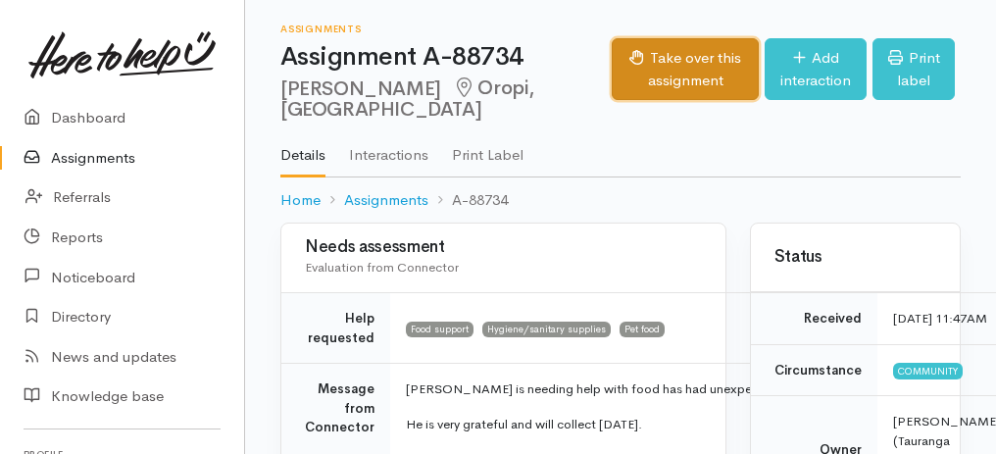
click at [620, 73] on button "Take over this assignment" at bounding box center [685, 69] width 147 height 62
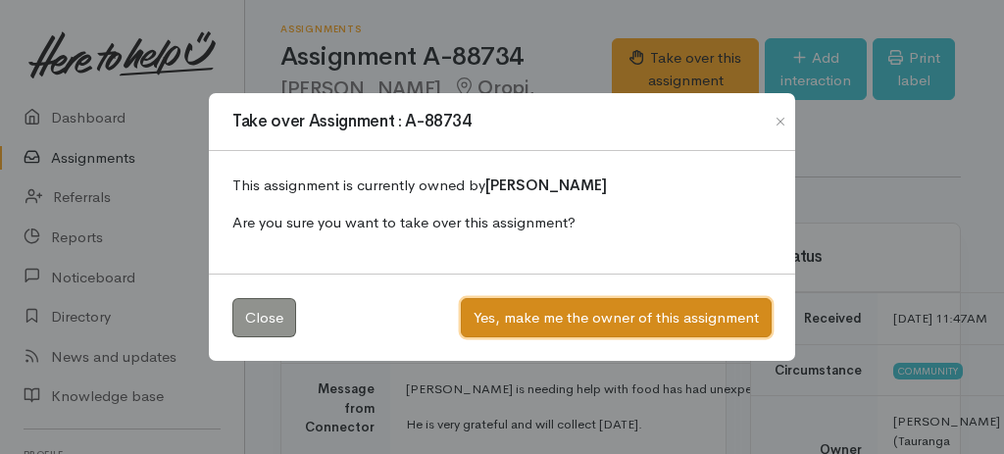
click at [606, 309] on button "Yes, make me the owner of this assignment" at bounding box center [616, 318] width 311 height 40
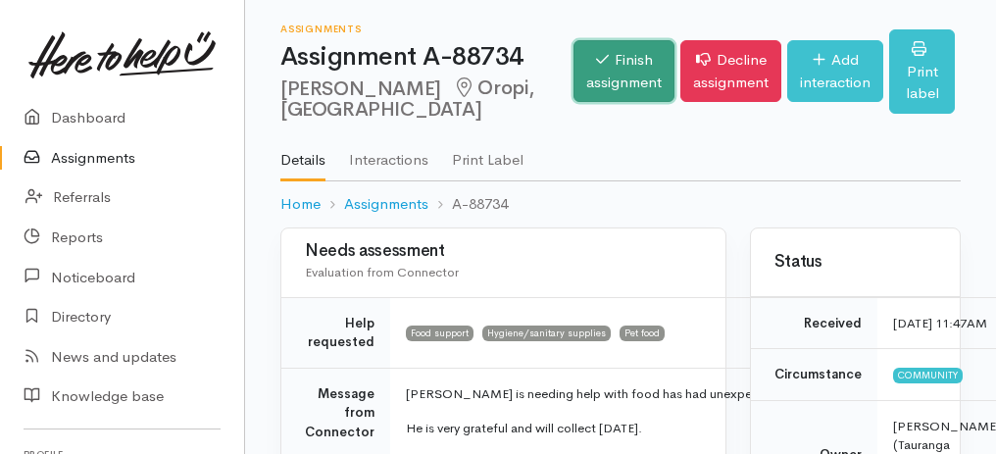
click at [574, 76] on link "Finish assignment" at bounding box center [624, 71] width 101 height 62
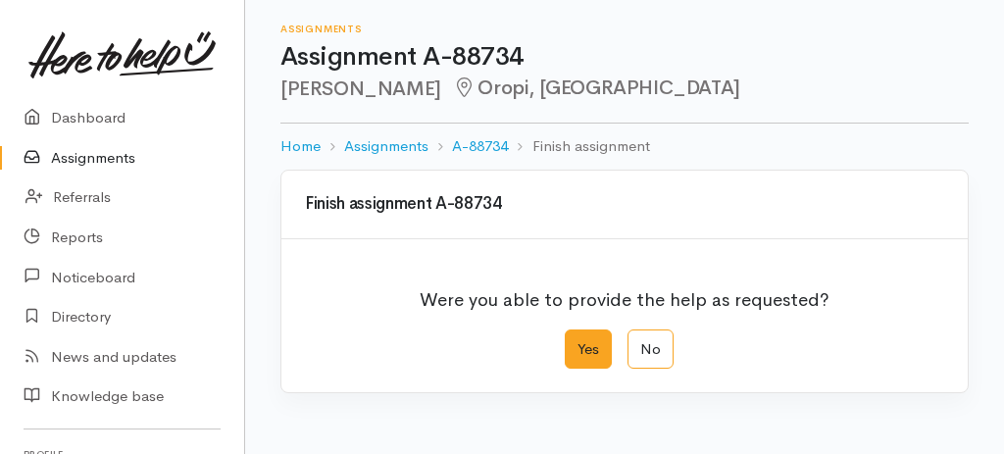
click at [579, 340] on label "Yes" at bounding box center [588, 350] width 47 height 40
click at [578, 340] on input "Yes" at bounding box center [571, 336] width 13 height 13
radio input "true"
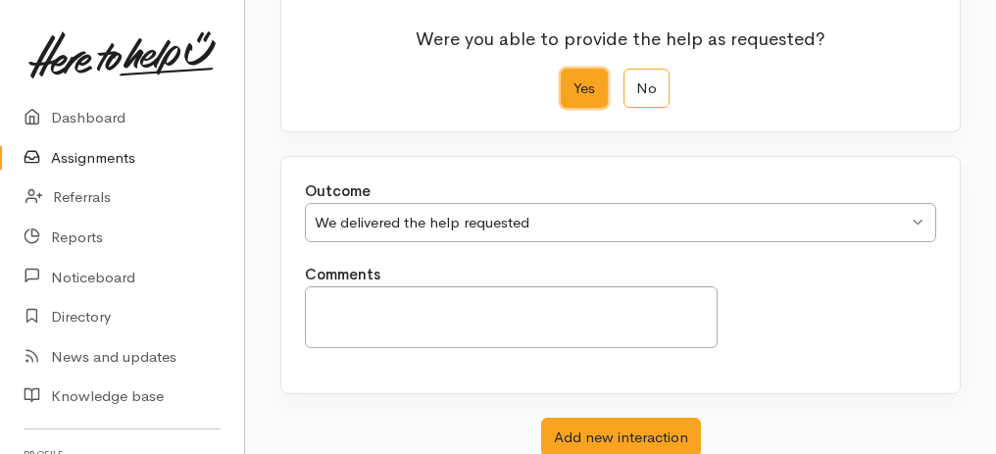
scroll to position [390, 0]
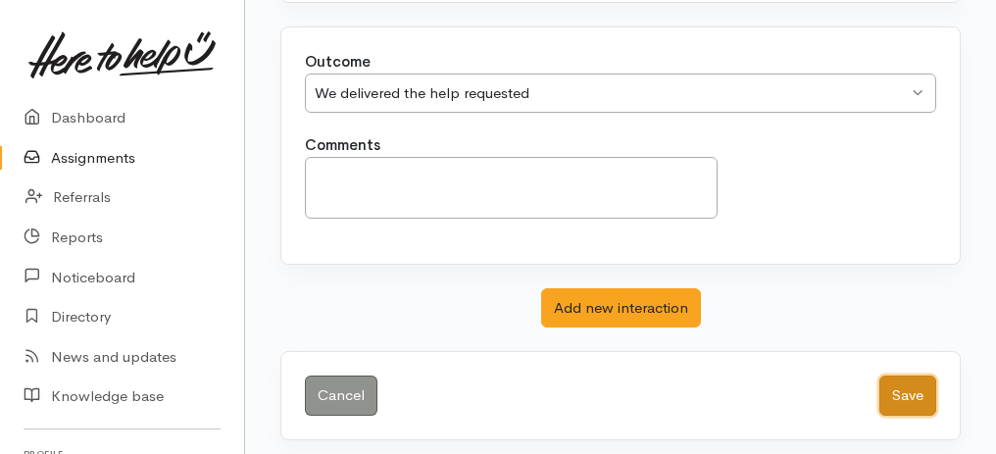
click at [898, 384] on button "Save" at bounding box center [908, 396] width 57 height 40
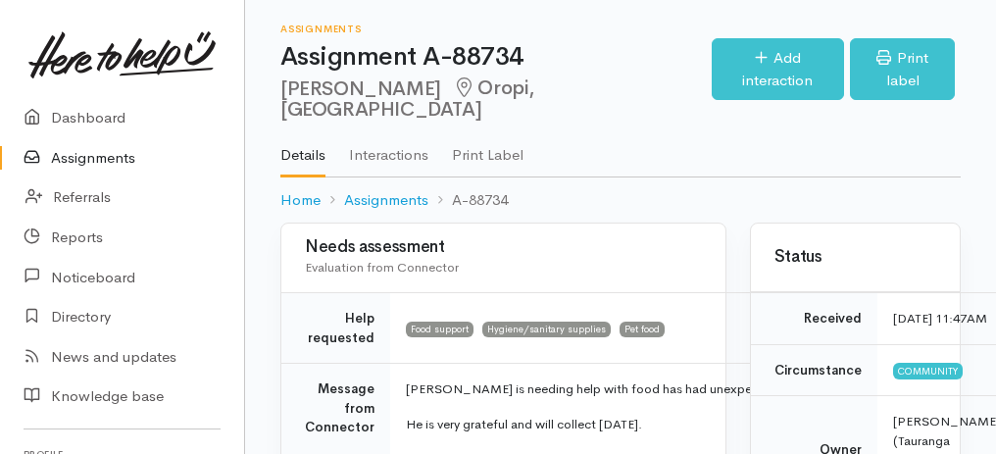
drag, startPoint x: 90, startPoint y: 161, endPoint x: 77, endPoint y: 160, distance: 12.8
click at [90, 161] on link "Assignments" at bounding box center [122, 158] width 244 height 40
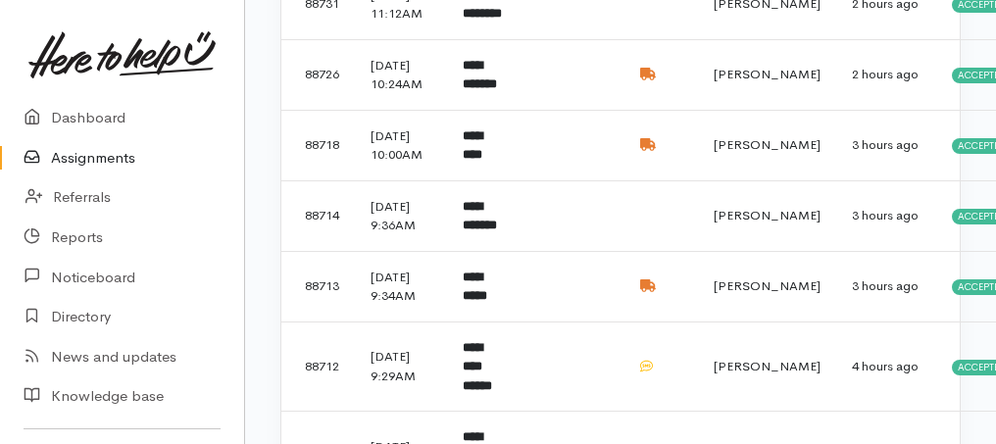
scroll to position [523, 0]
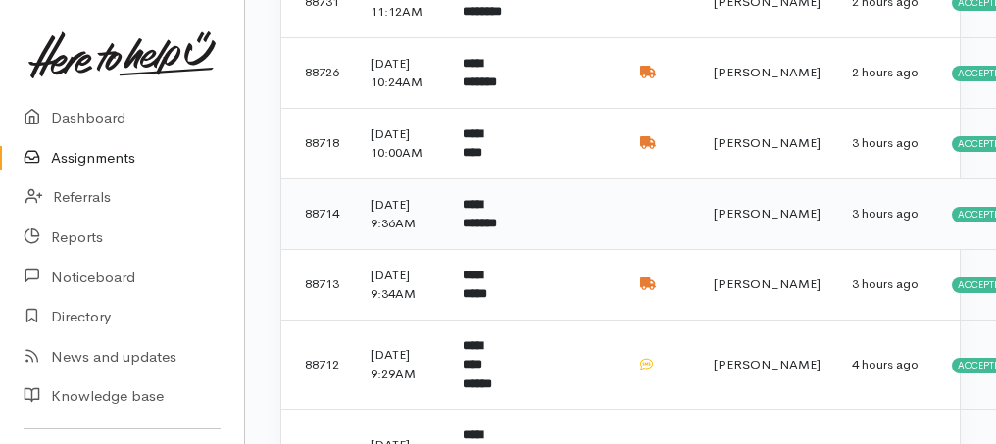
click at [505, 249] on td "**********" at bounding box center [483, 213] width 73 height 71
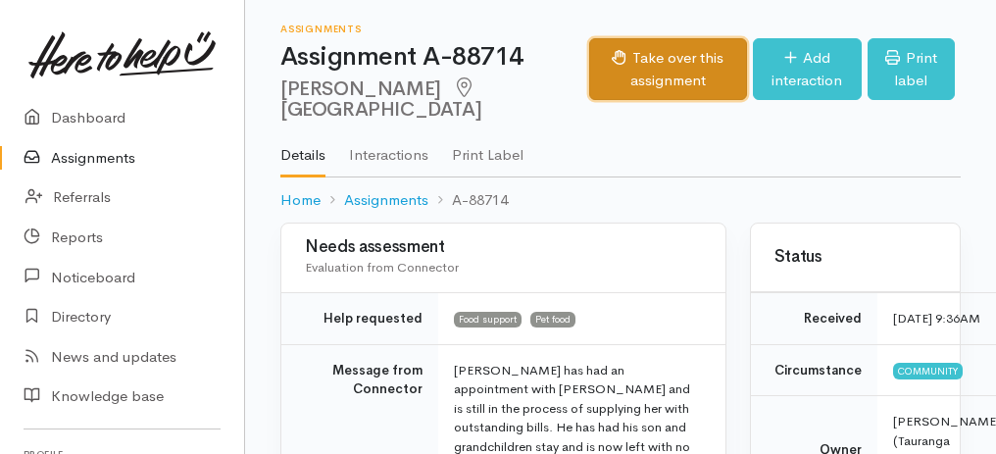
click at [648, 80] on button "Take over this assignment" at bounding box center [668, 69] width 158 height 62
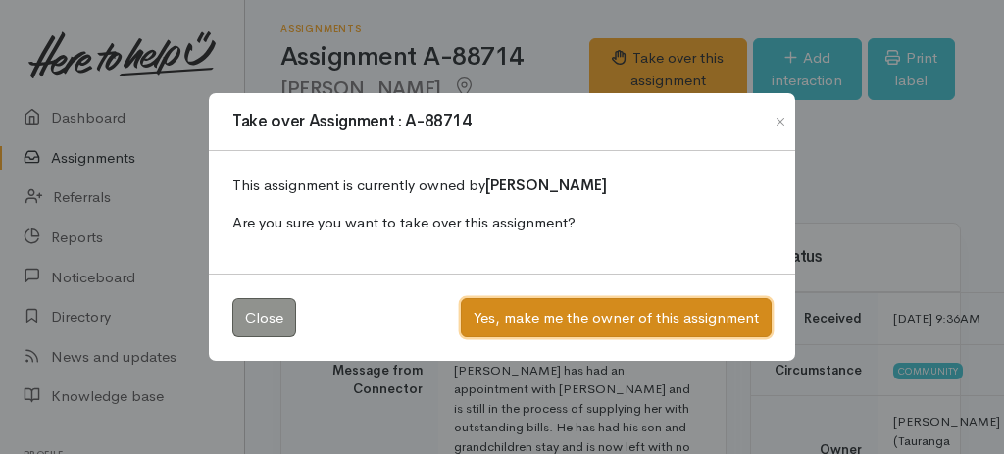
click at [606, 320] on button "Yes, make me the owner of this assignment" at bounding box center [616, 318] width 311 height 40
click at [558, 323] on button "Yes, make me the owner of this assignment" at bounding box center [616, 318] width 311 height 40
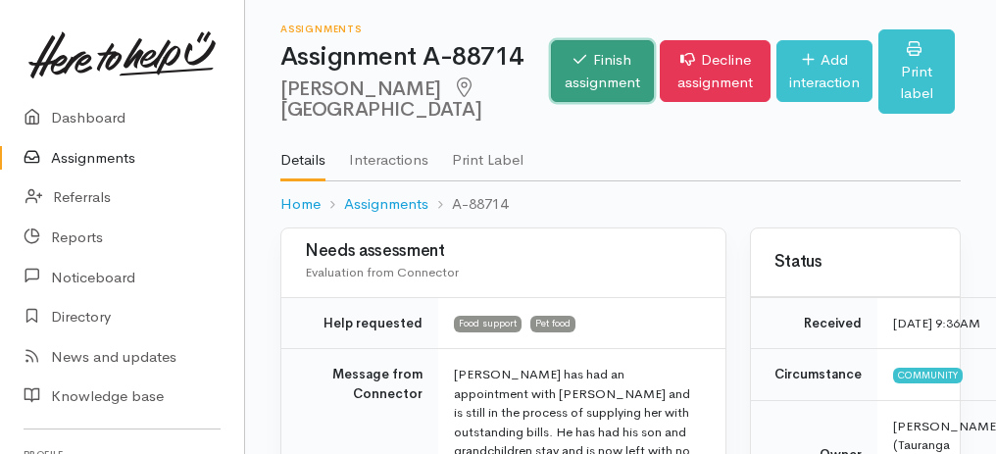
click at [551, 81] on link "Finish assignment" at bounding box center [602, 71] width 103 height 62
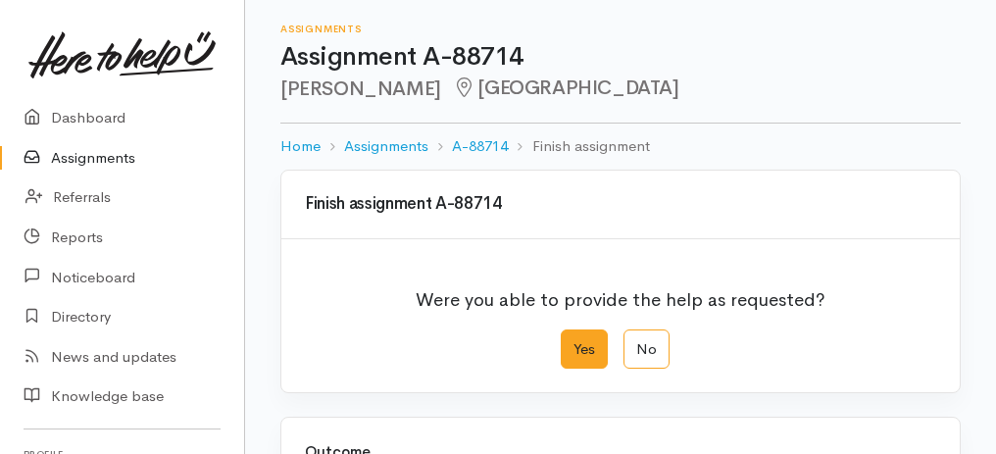
click at [588, 342] on label "Yes" at bounding box center [584, 350] width 47 height 40
click at [574, 342] on input "Yes" at bounding box center [567, 336] width 13 height 13
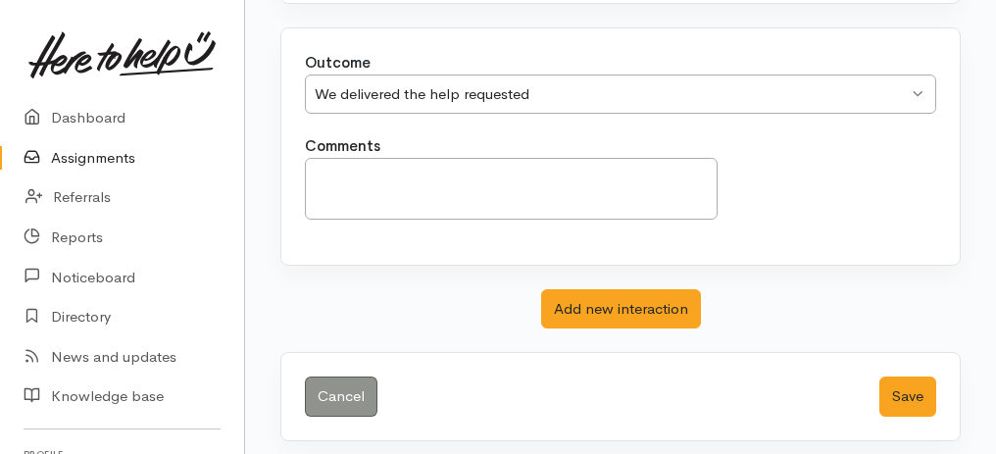
scroll to position [390, 0]
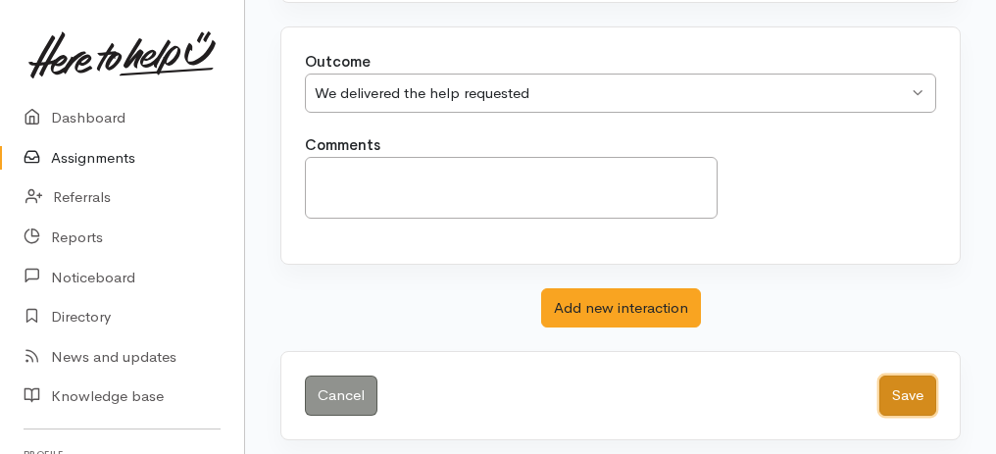
click at [917, 389] on button "Save" at bounding box center [908, 396] width 57 height 40
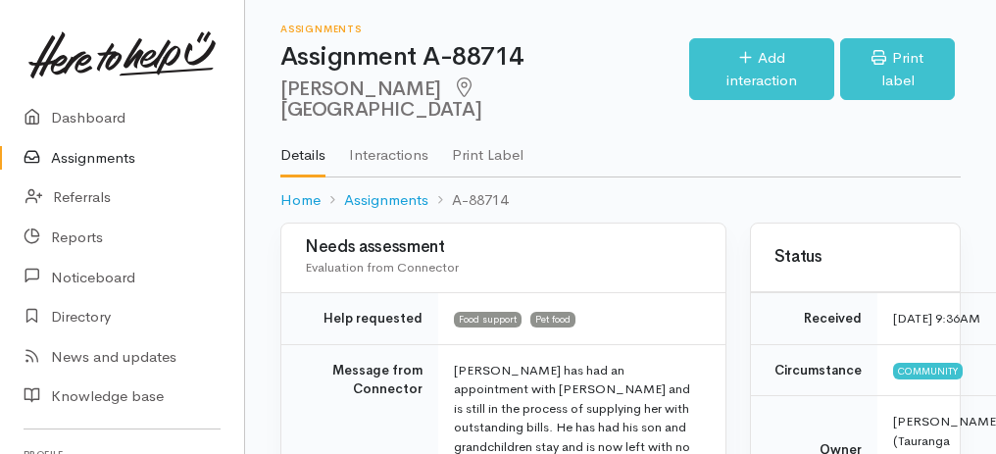
click at [99, 163] on link "Assignments" at bounding box center [122, 158] width 244 height 40
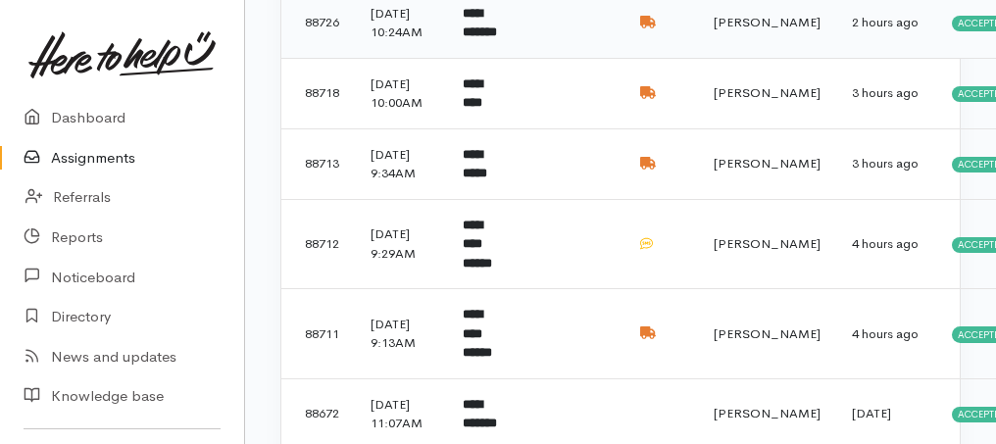
scroll to position [653, 0]
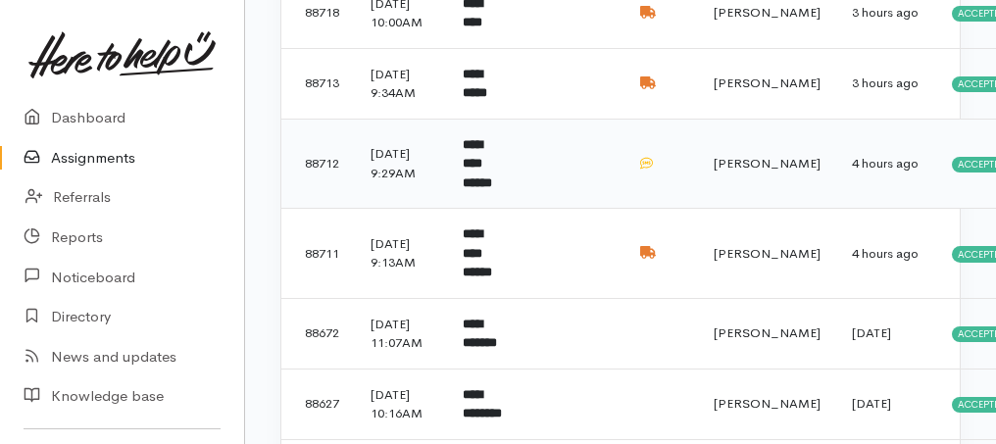
click at [483, 189] on b "**********" at bounding box center [477, 163] width 29 height 51
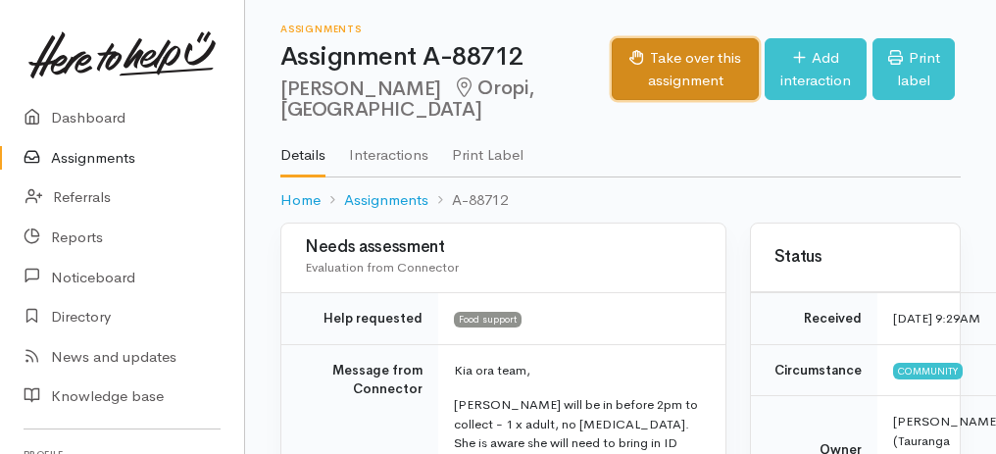
click at [649, 72] on button "Take over this assignment" at bounding box center [685, 69] width 147 height 62
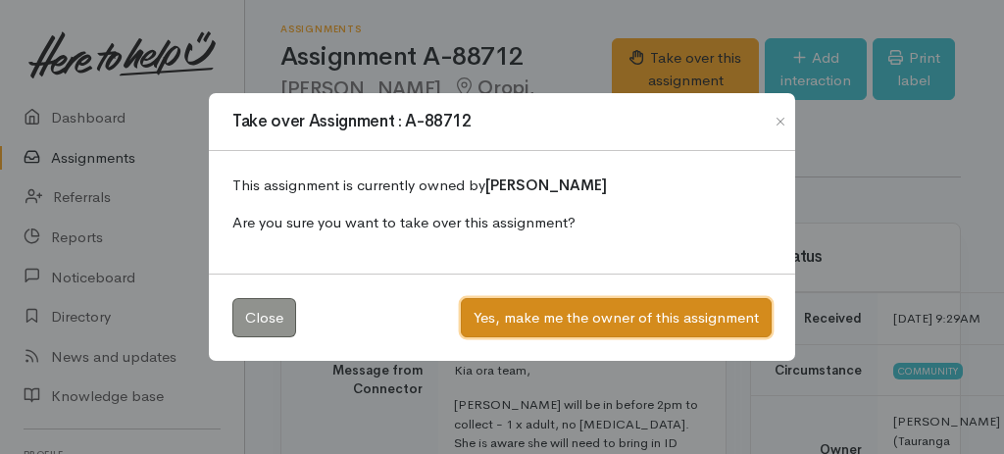
click at [629, 317] on button "Yes, make me the owner of this assignment" at bounding box center [616, 318] width 311 height 40
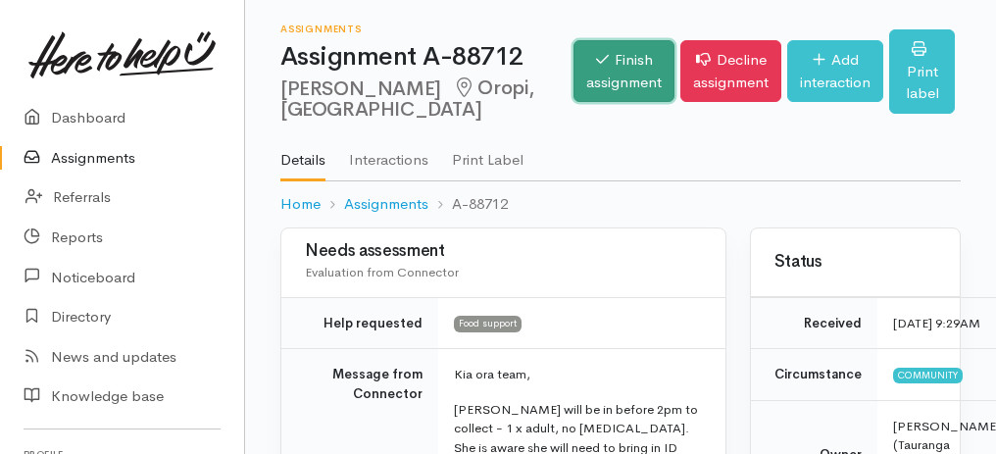
click at [582, 71] on link "Finish assignment" at bounding box center [624, 71] width 101 height 62
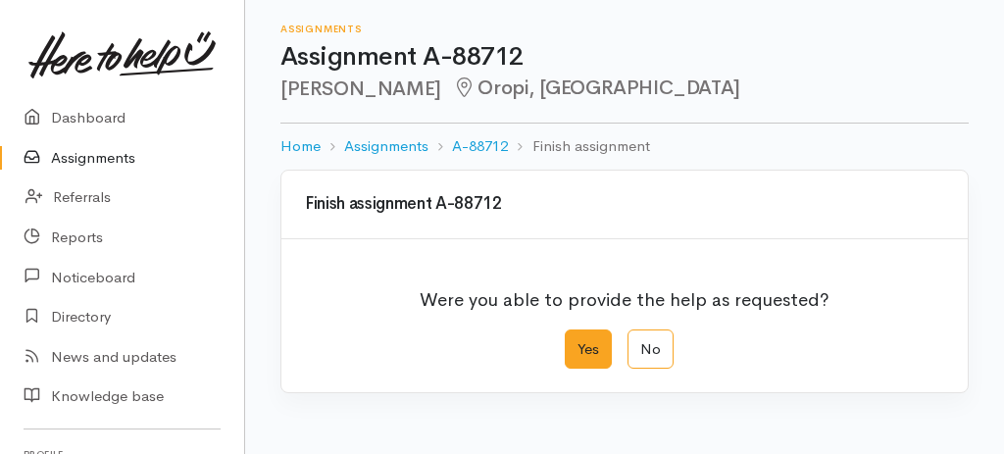
click at [589, 336] on label "Yes" at bounding box center [588, 350] width 47 height 40
click at [578, 336] on input "Yes" at bounding box center [571, 336] width 13 height 13
radio input "true"
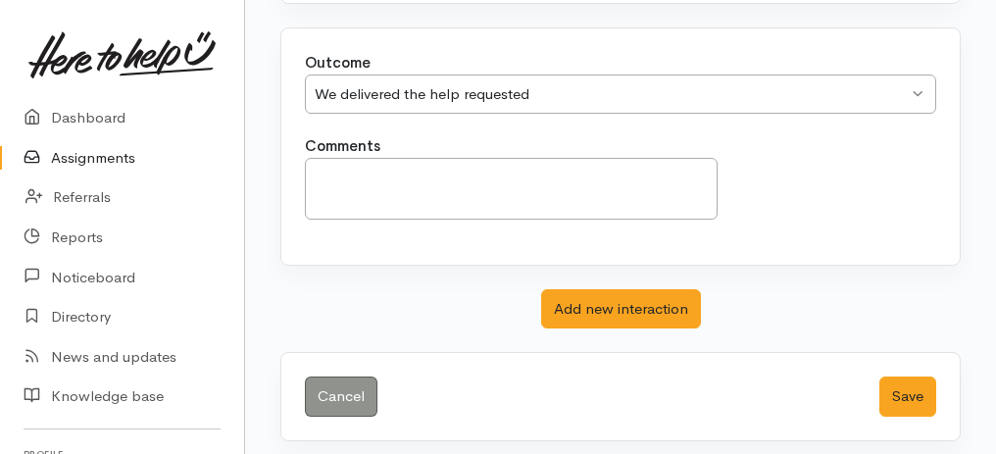
scroll to position [390, 0]
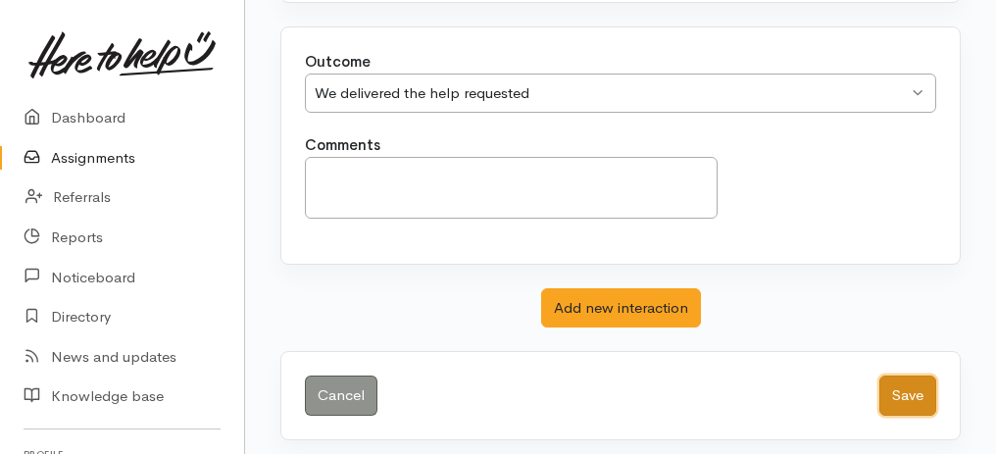
click at [903, 387] on button "Save" at bounding box center [908, 396] width 57 height 40
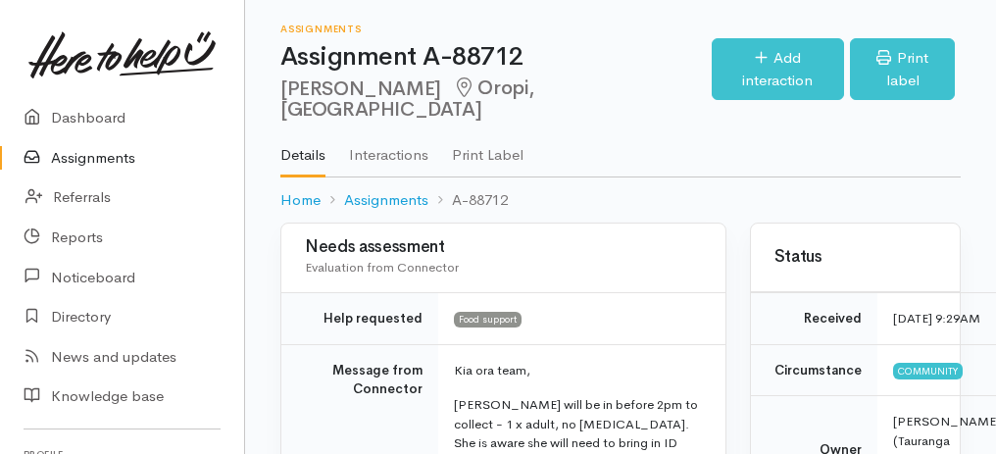
click at [88, 161] on link "Assignments" at bounding box center [122, 158] width 244 height 40
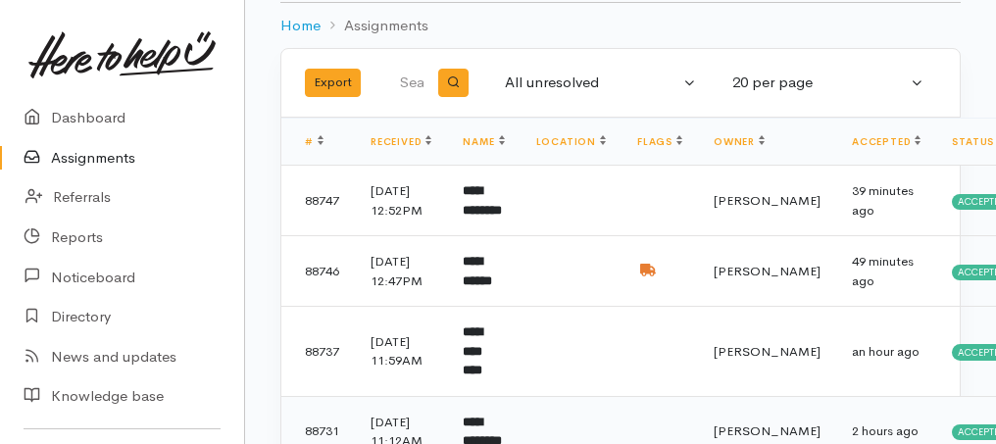
scroll to position [196, 0]
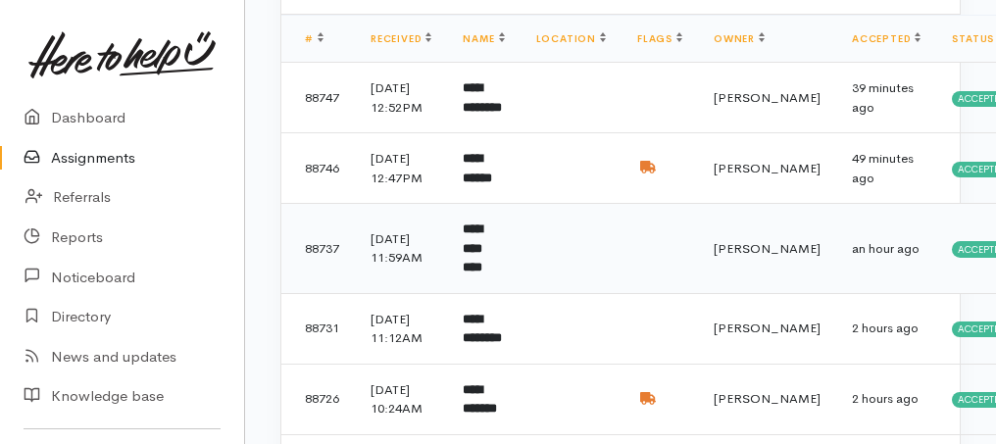
click at [505, 292] on td "**********" at bounding box center [483, 249] width 73 height 90
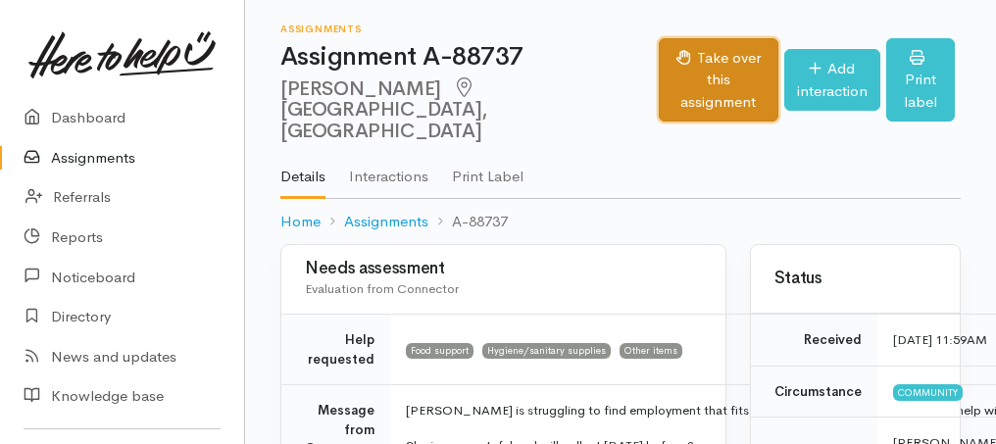
click at [660, 55] on button "Take over this assignment" at bounding box center [718, 80] width 119 height 84
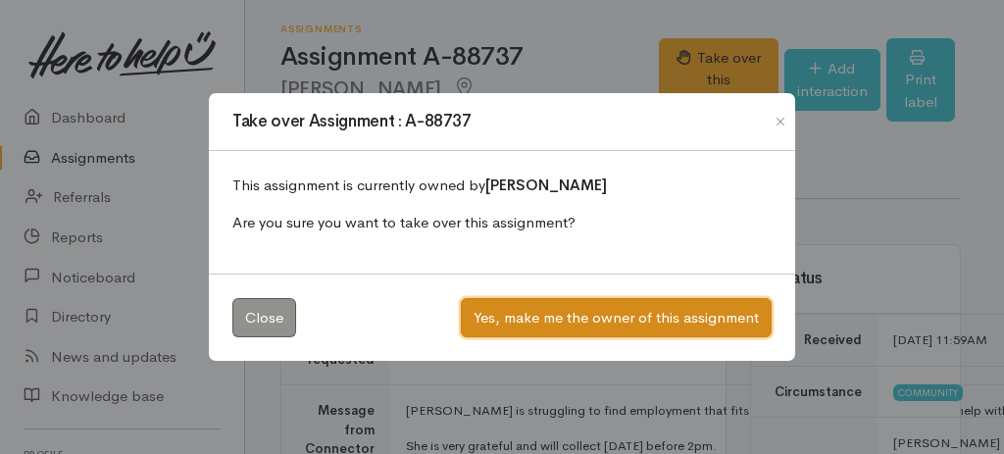
click at [652, 316] on button "Yes, make me the owner of this assignment" at bounding box center [616, 318] width 311 height 40
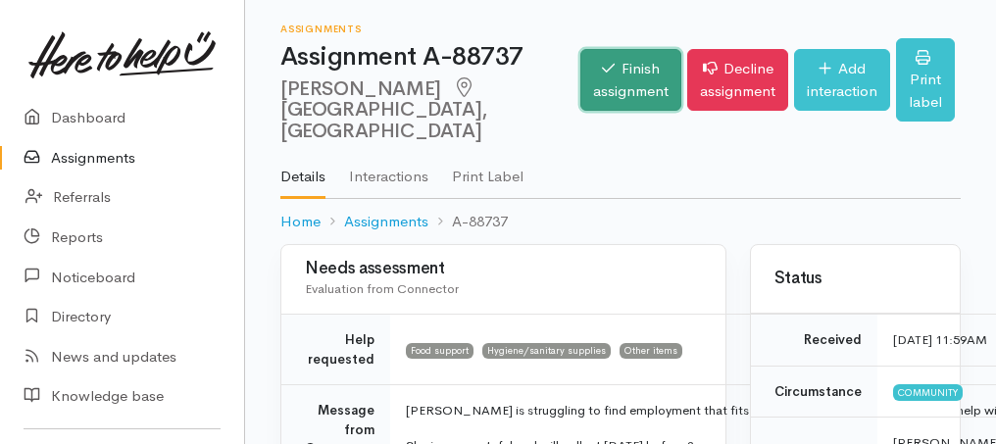
click at [604, 66] on link "Finish assignment" at bounding box center [631, 80] width 101 height 62
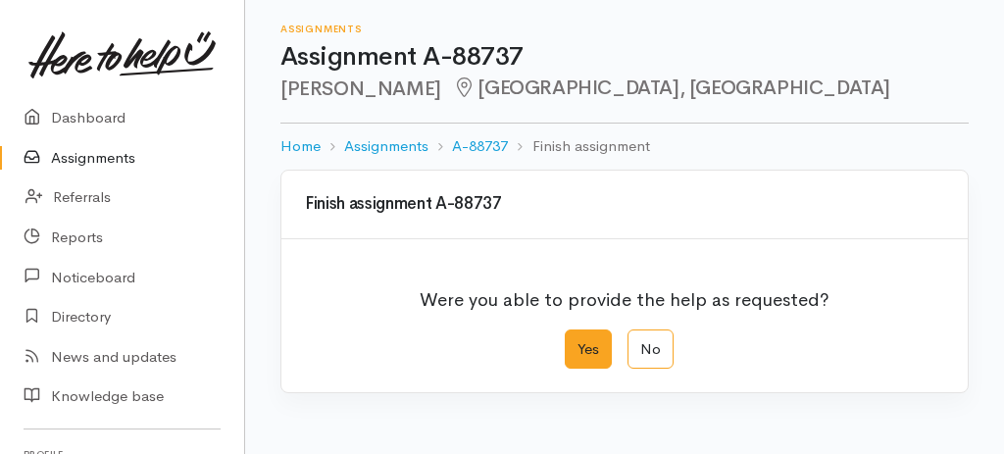
click at [577, 330] on label "Yes" at bounding box center [588, 350] width 47 height 40
click at [577, 330] on input "Yes" at bounding box center [571, 336] width 13 height 13
radio input "true"
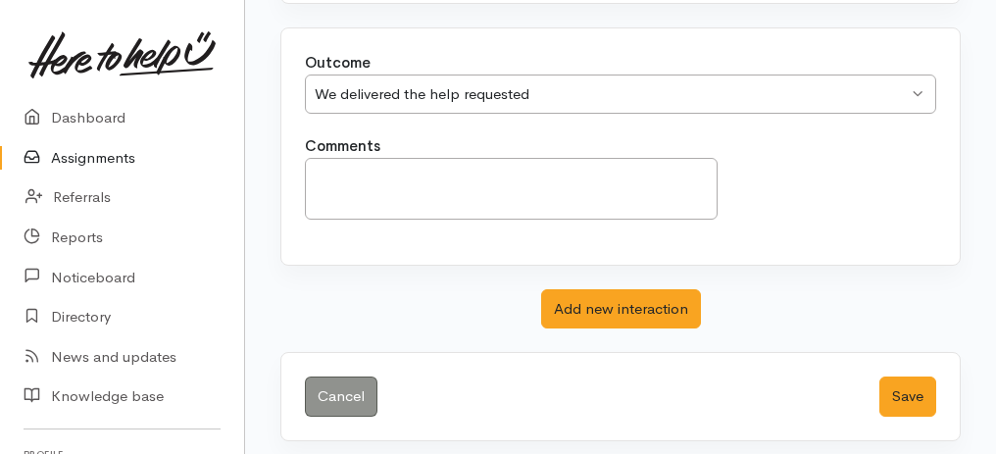
scroll to position [390, 0]
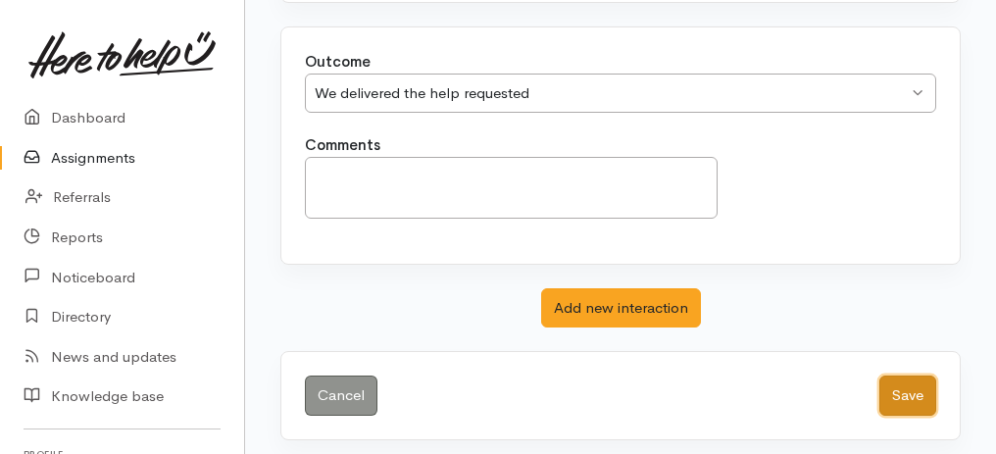
click at [916, 383] on button "Save" at bounding box center [908, 396] width 57 height 40
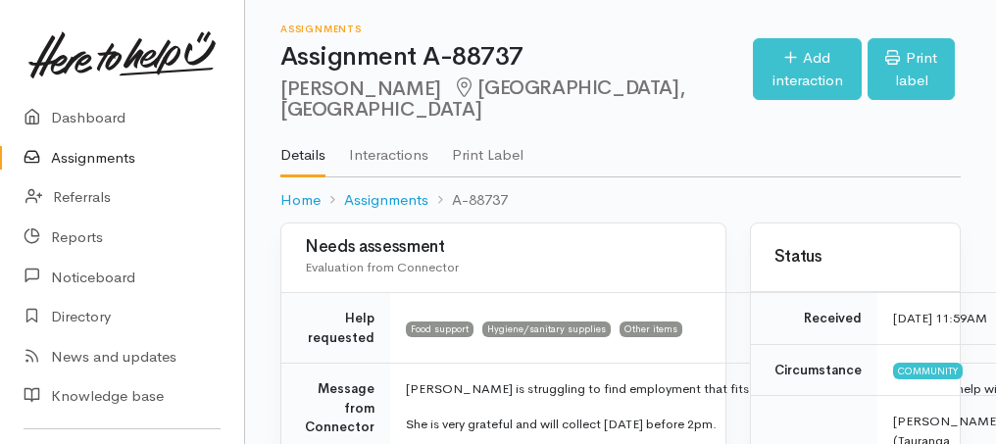
click at [75, 161] on link "Assignments" at bounding box center [122, 158] width 244 height 40
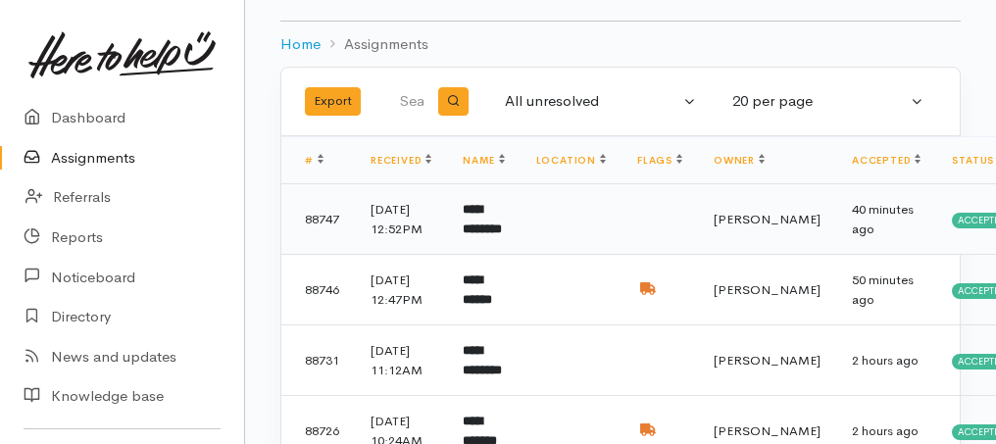
scroll to position [196, 0]
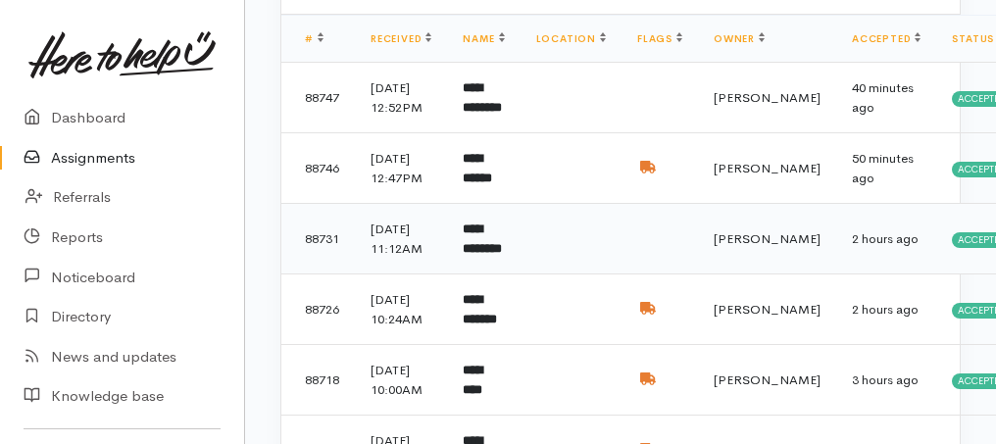
click at [479, 255] on b "**********" at bounding box center [482, 239] width 39 height 32
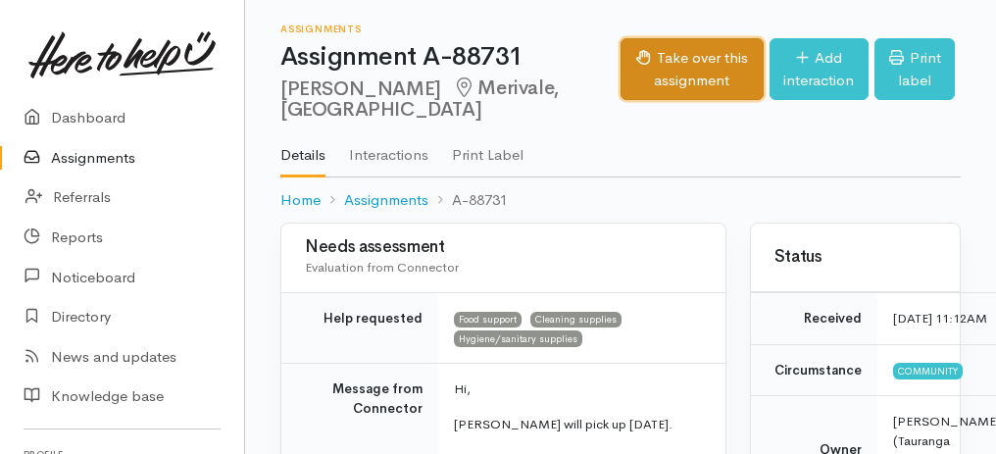
click at [632, 60] on button "Take over this assignment" at bounding box center [692, 69] width 143 height 62
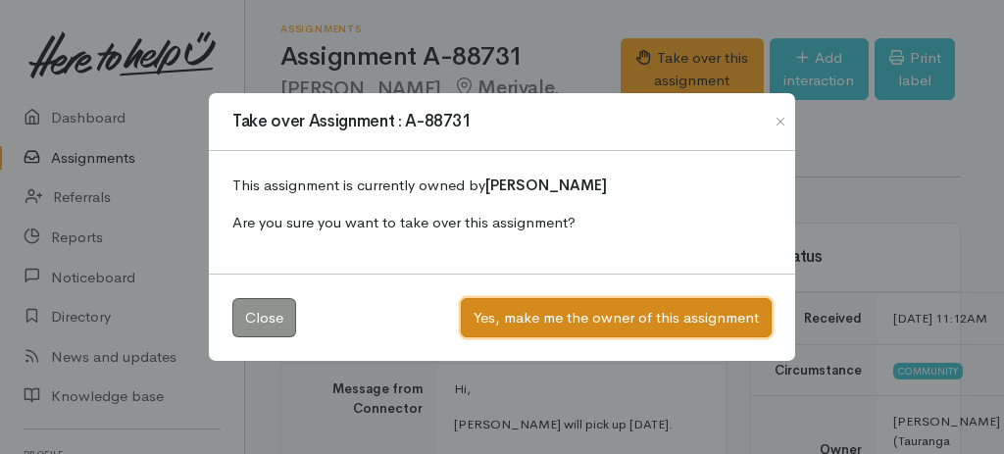
click at [684, 318] on button "Yes, make me the owner of this assignment" at bounding box center [616, 318] width 311 height 40
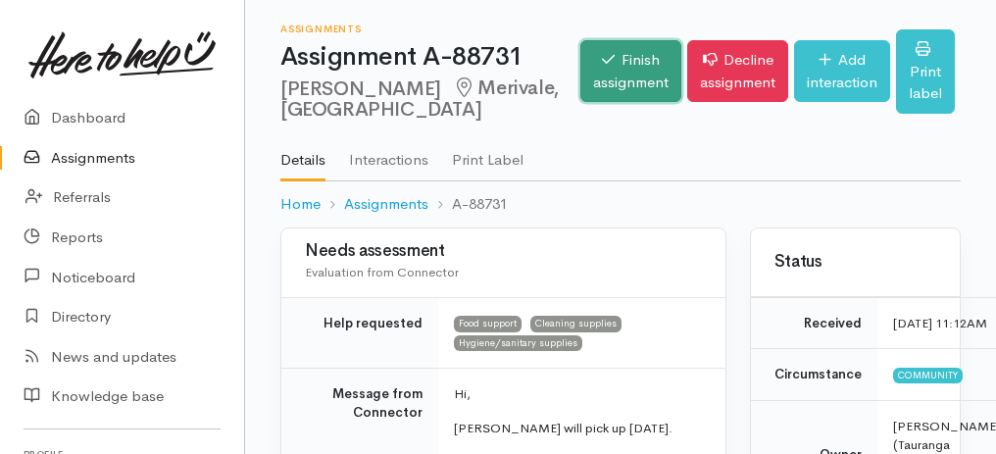
click at [582, 77] on link "Finish assignment" at bounding box center [631, 71] width 101 height 62
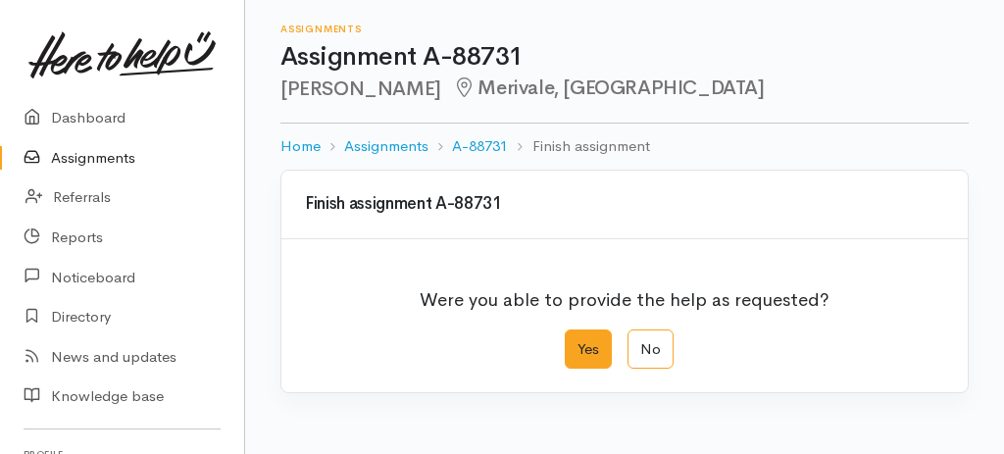
click at [588, 347] on label "Yes" at bounding box center [588, 350] width 47 height 40
click at [578, 342] on input "Yes" at bounding box center [571, 336] width 13 height 13
radio input "true"
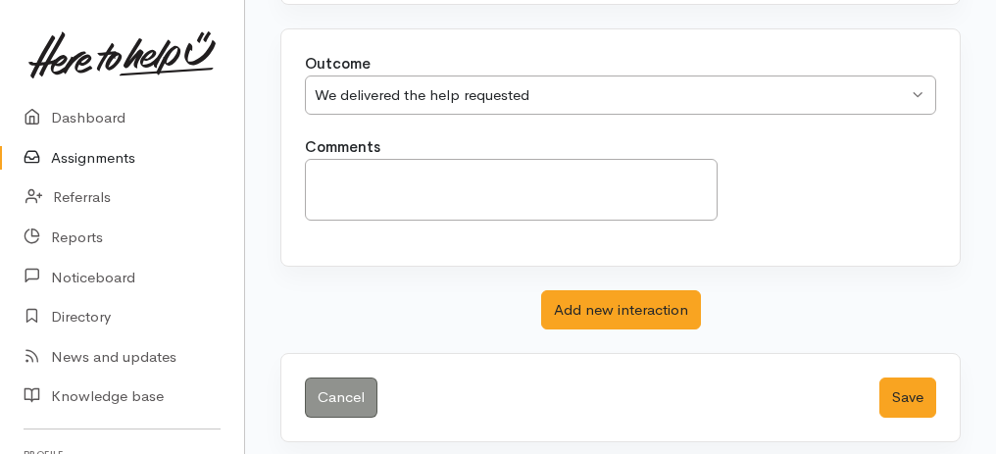
scroll to position [390, 0]
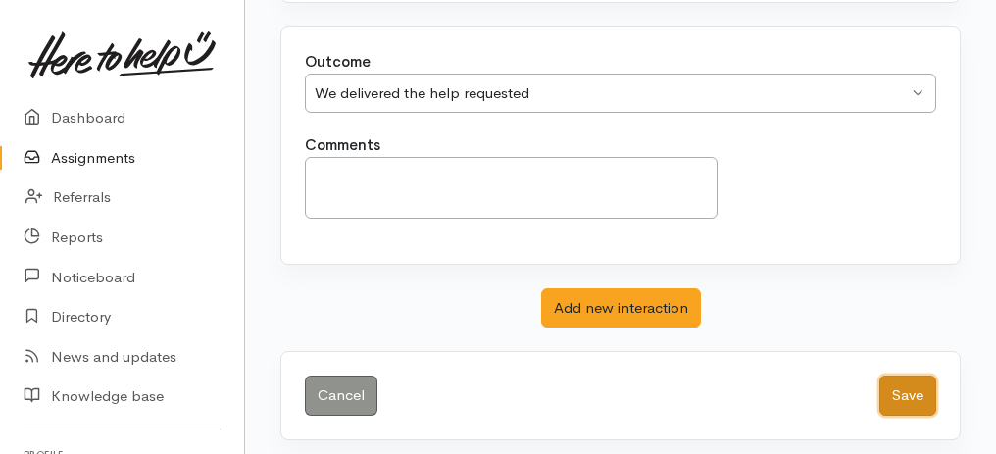
click at [899, 392] on button "Save" at bounding box center [908, 396] width 57 height 40
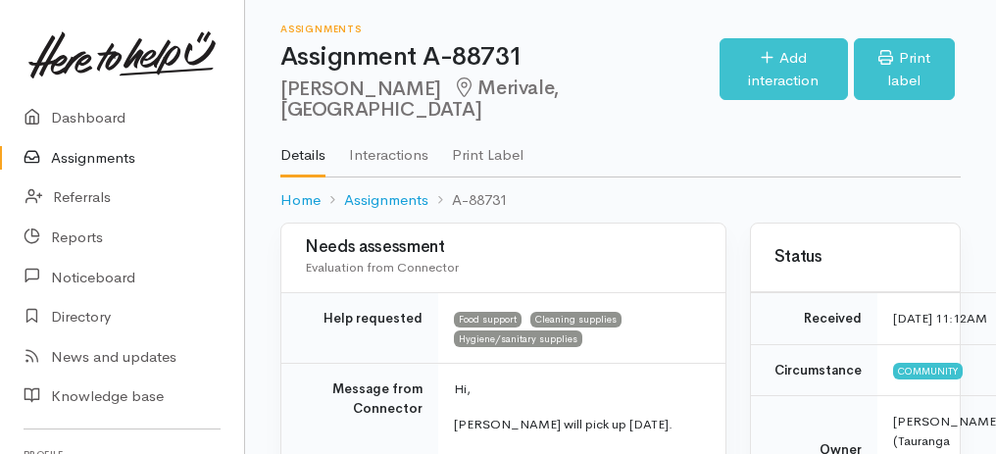
click at [103, 153] on link "Assignments" at bounding box center [122, 158] width 244 height 40
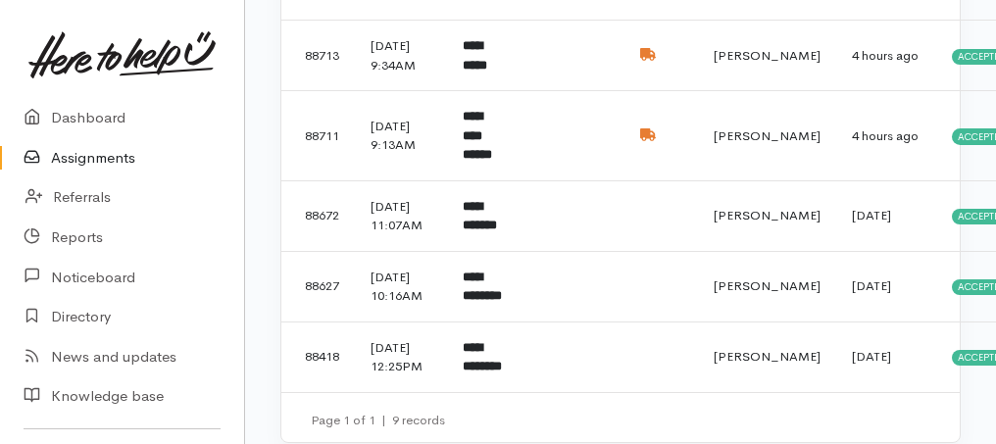
scroll to position [523, 0]
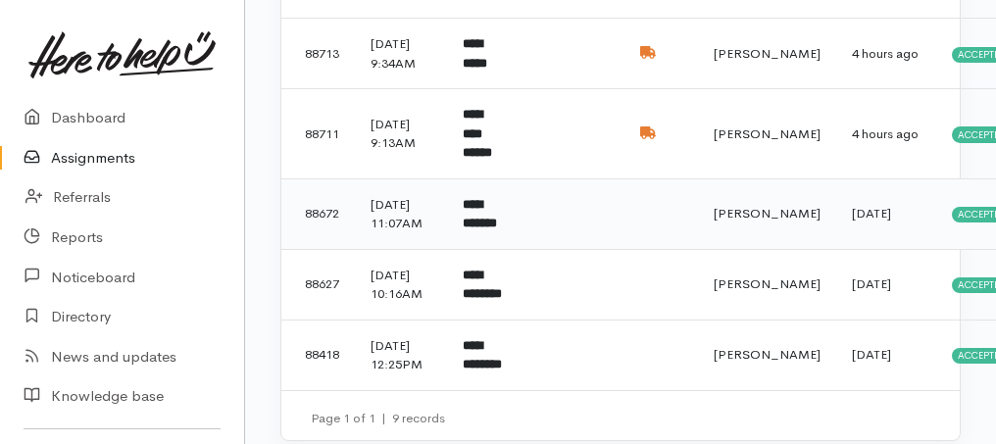
click at [492, 230] on b "**********" at bounding box center [480, 214] width 34 height 32
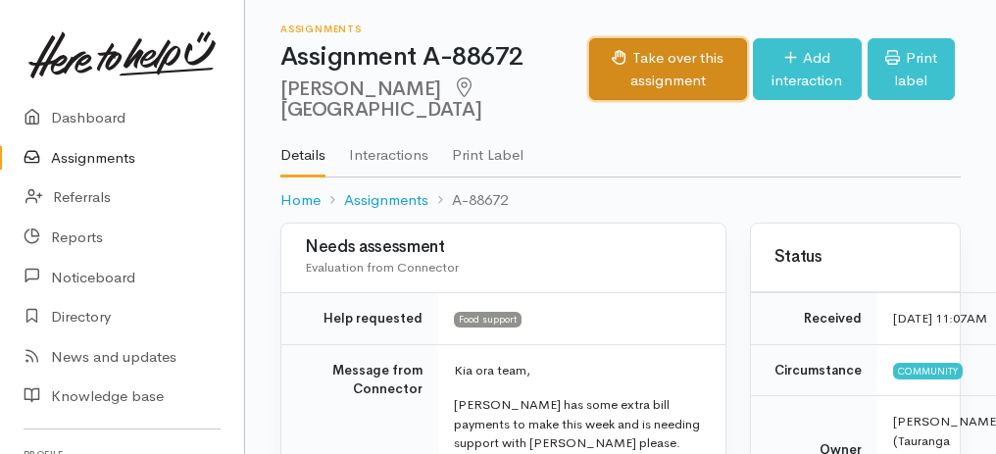
click at [640, 83] on button "Take over this assignment" at bounding box center [668, 69] width 158 height 62
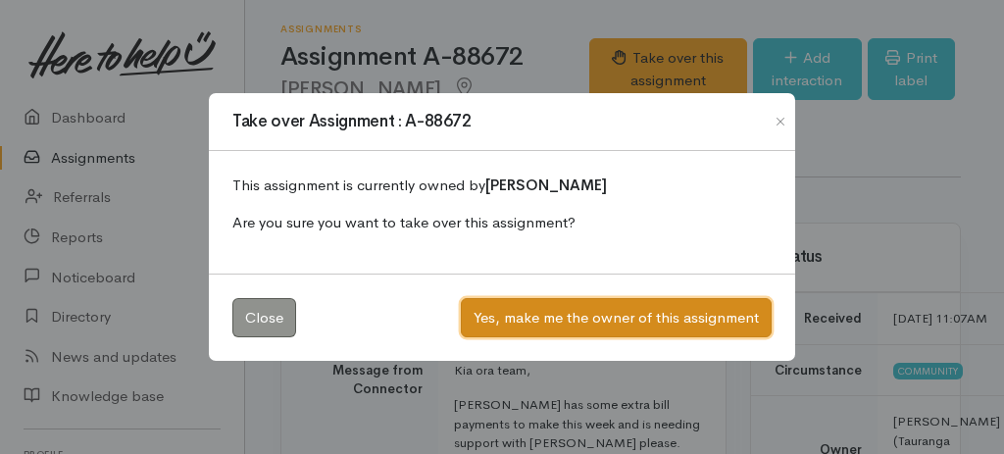
click at [568, 314] on button "Yes, make me the owner of this assignment" at bounding box center [616, 318] width 311 height 40
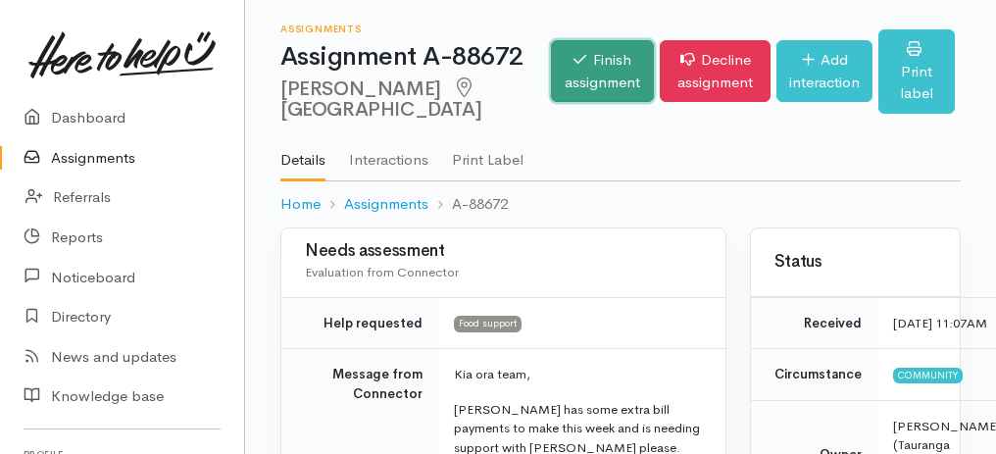
click at [551, 93] on link "Finish assignment" at bounding box center [602, 71] width 103 height 62
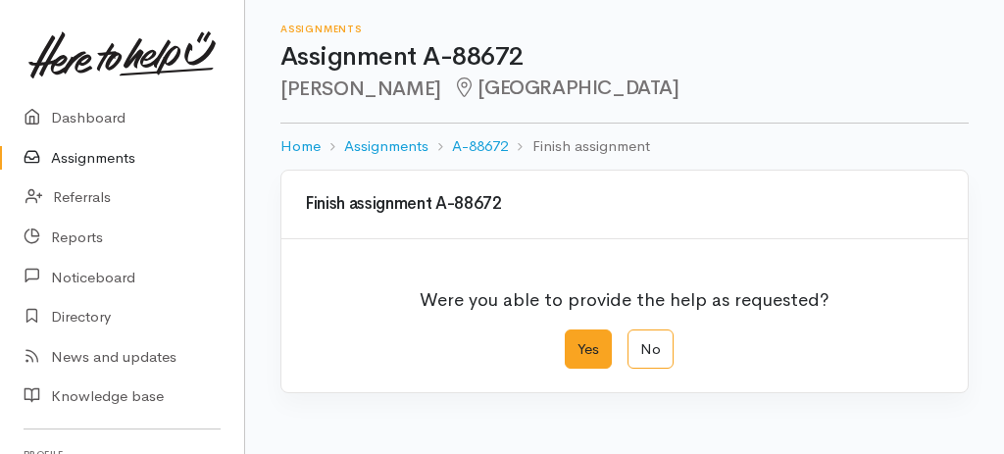
click at [585, 347] on label "Yes" at bounding box center [588, 350] width 47 height 40
click at [578, 342] on input "Yes" at bounding box center [571, 336] width 13 height 13
radio input "true"
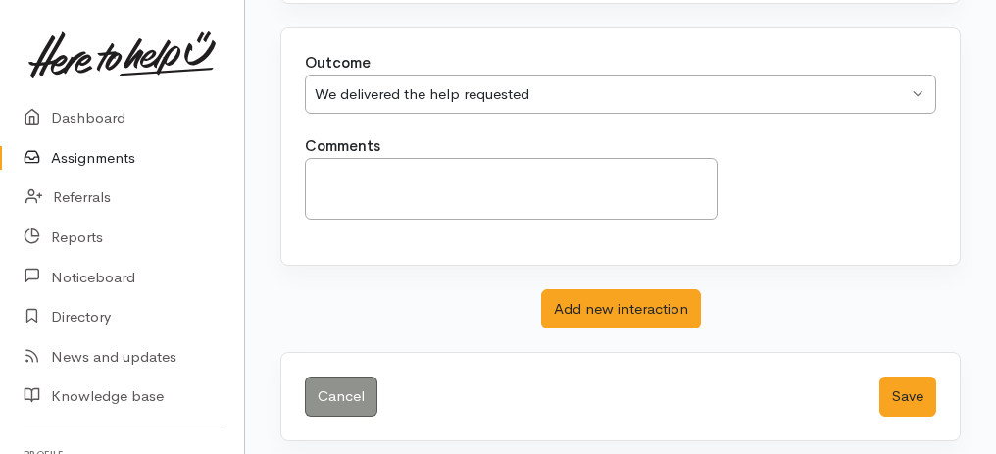
scroll to position [390, 0]
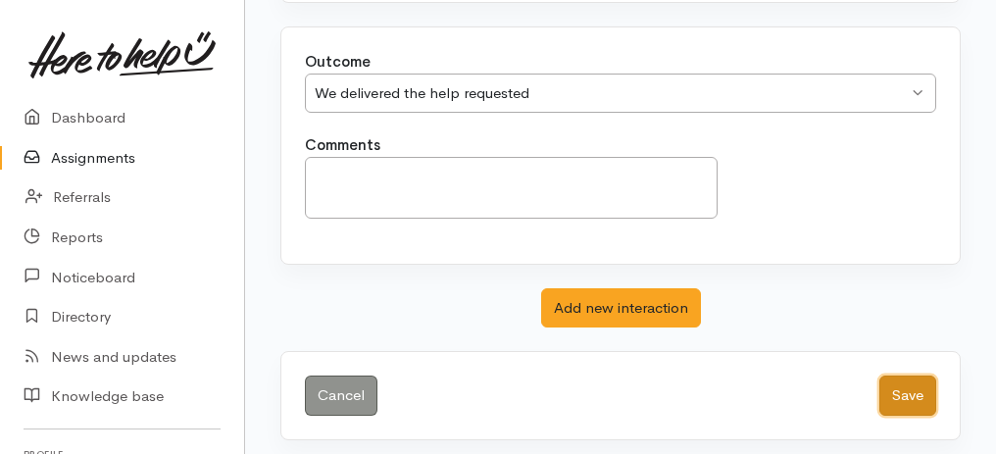
click at [910, 386] on button "Save" at bounding box center [908, 396] width 57 height 40
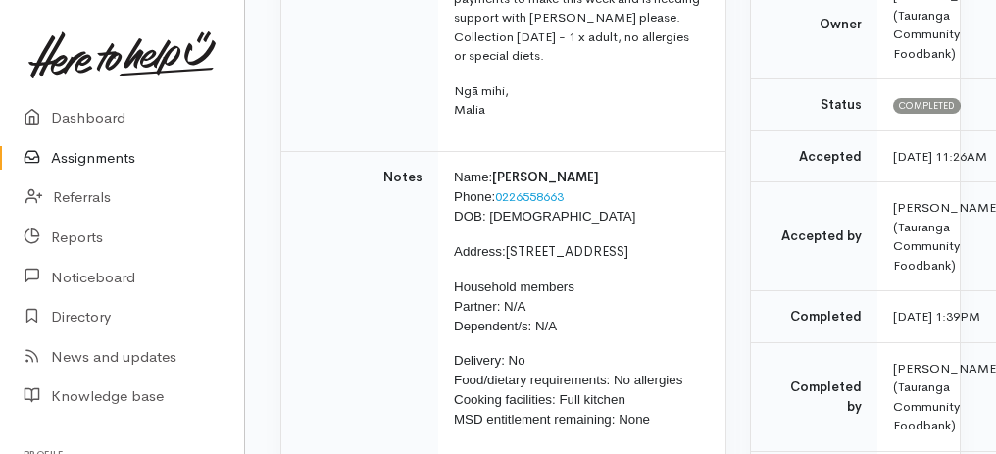
scroll to position [794, 0]
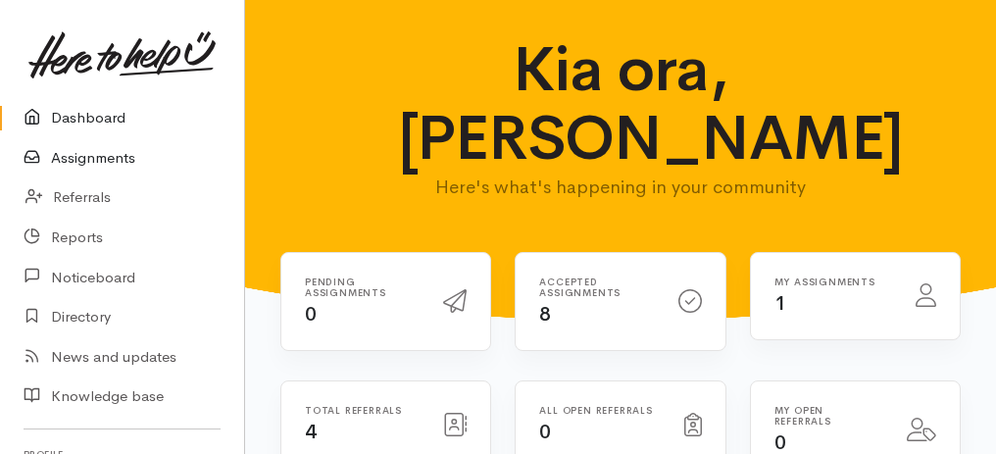
click at [103, 160] on link "Assignments" at bounding box center [122, 158] width 244 height 40
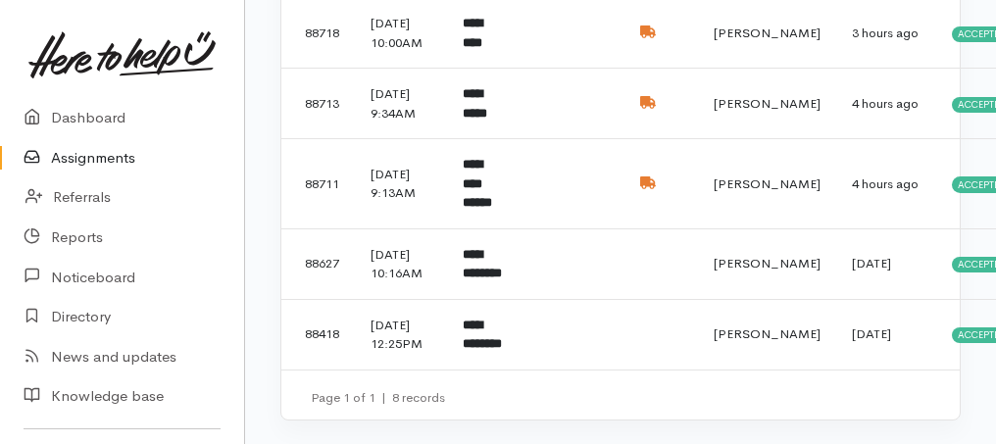
scroll to position [600, 0]
click at [490, 337] on b "**********" at bounding box center [482, 335] width 39 height 32
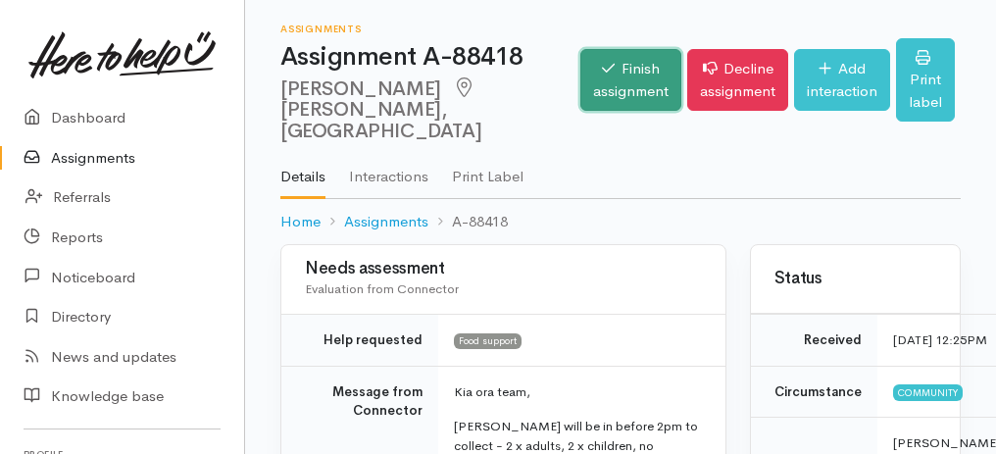
click at [586, 49] on link "Finish assignment" at bounding box center [631, 80] width 101 height 62
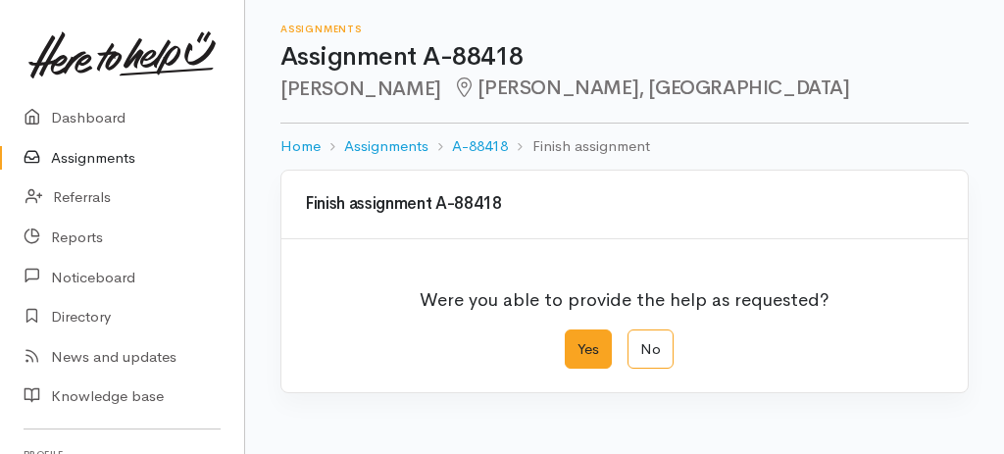
click at [587, 343] on label "Yes" at bounding box center [588, 350] width 47 height 40
click at [578, 342] on input "Yes" at bounding box center [571, 336] width 13 height 13
radio input "true"
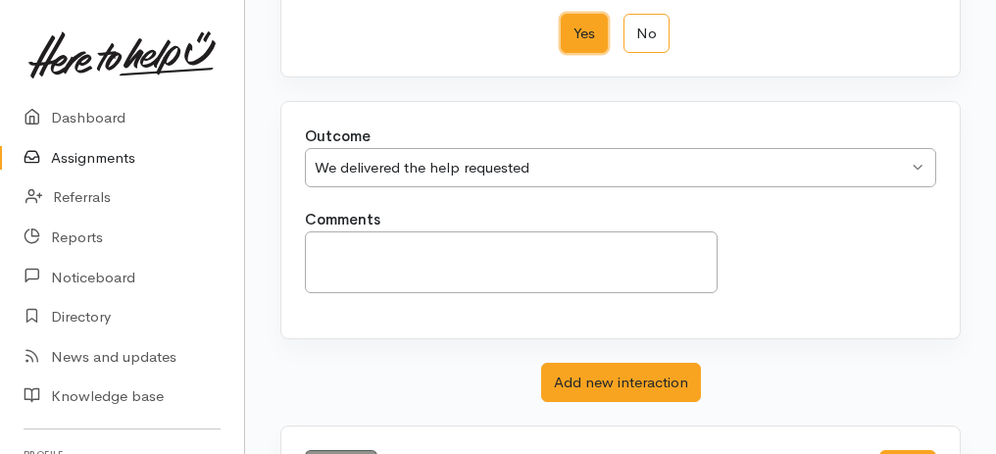
scroll to position [390, 0]
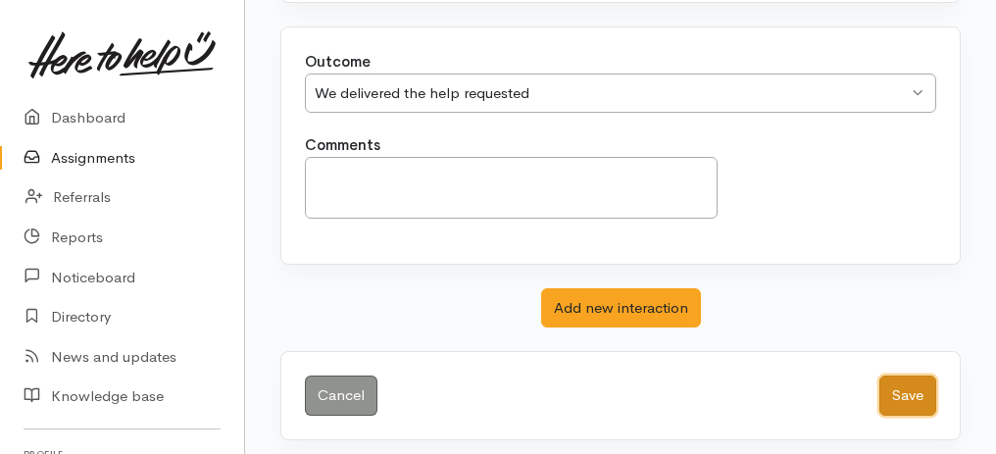
click at [904, 382] on button "Save" at bounding box center [908, 396] width 57 height 40
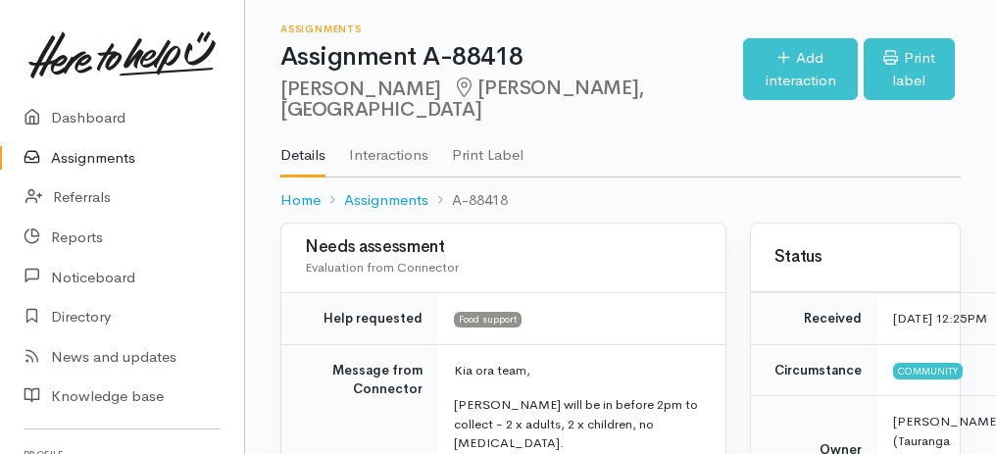
click at [104, 157] on link "Assignments" at bounding box center [122, 158] width 244 height 40
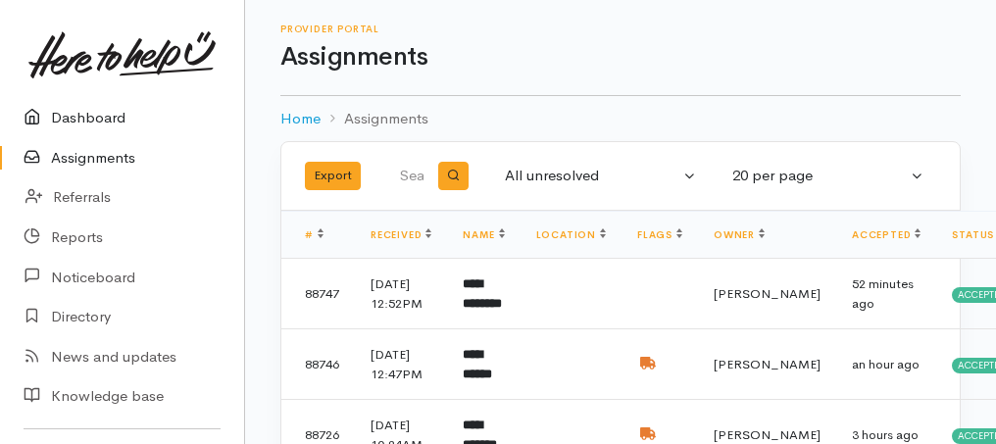
click at [112, 112] on link "Dashboard" at bounding box center [122, 118] width 244 height 40
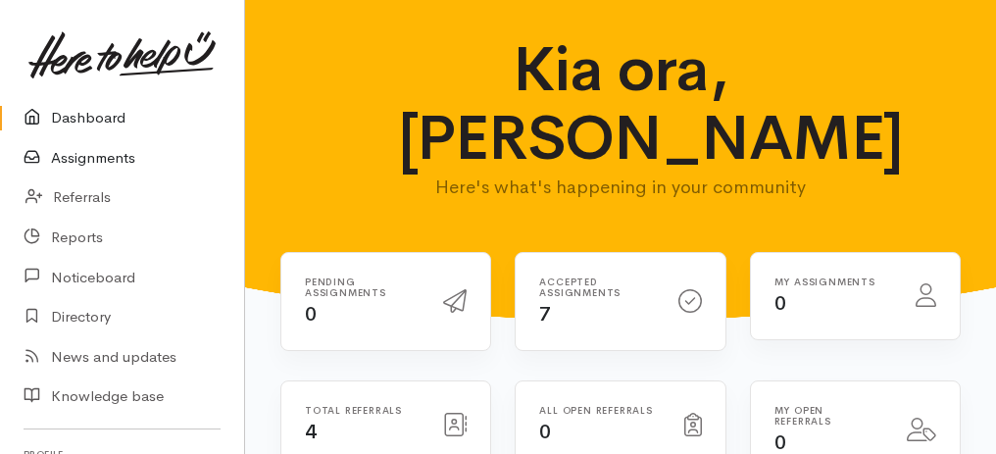
click at [119, 160] on link "Assignments" at bounding box center [122, 158] width 244 height 40
